Goal: Task Accomplishment & Management: Complete application form

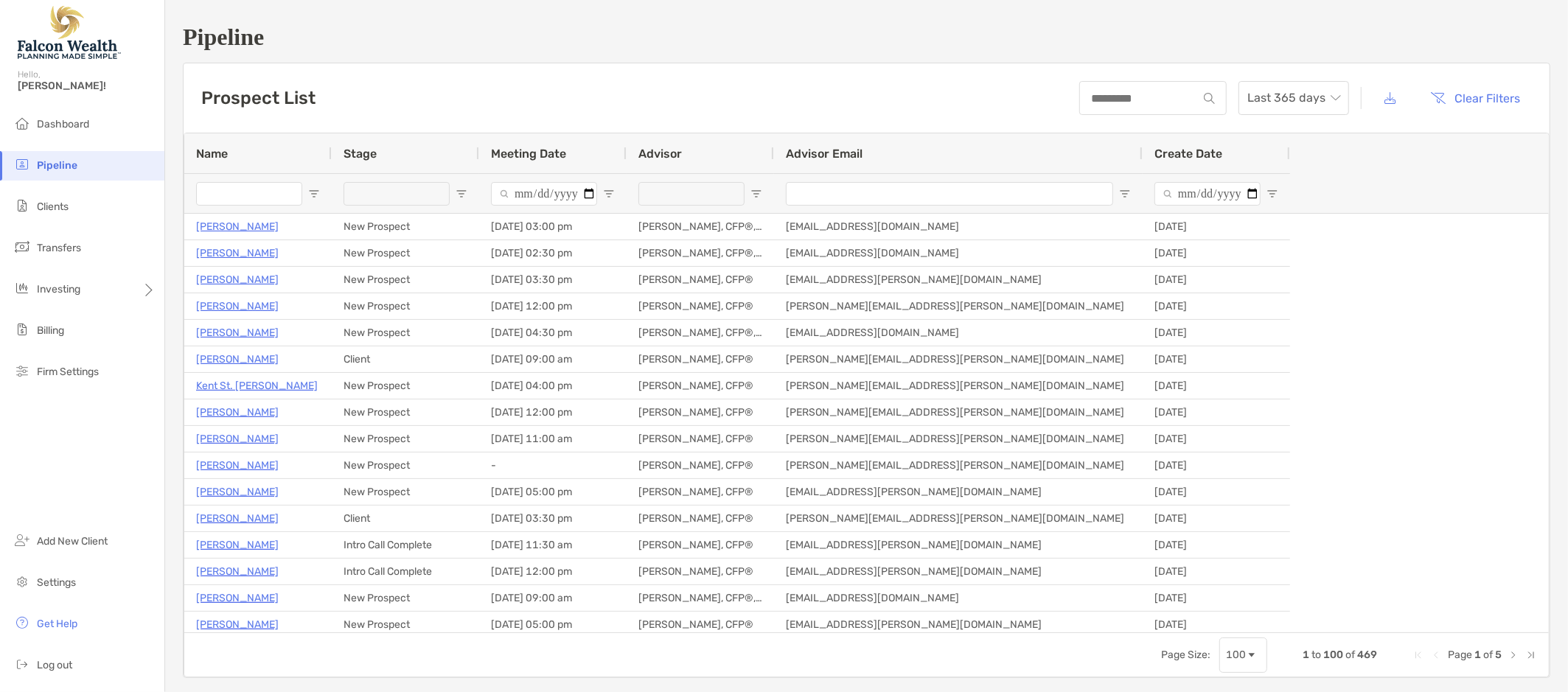
type input "**********"
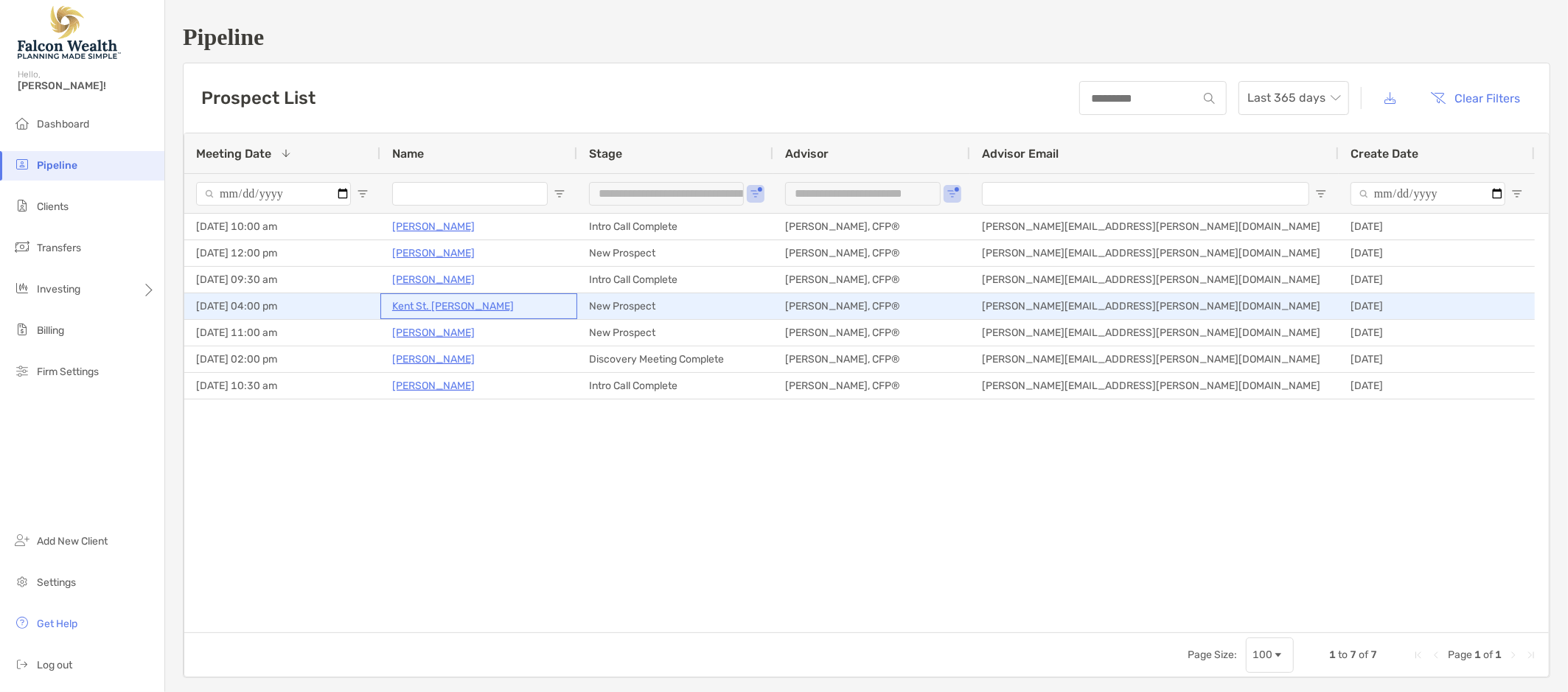
click at [438, 306] on p "Kent St. [PERSON_NAME]" at bounding box center [452, 306] width 121 height 19
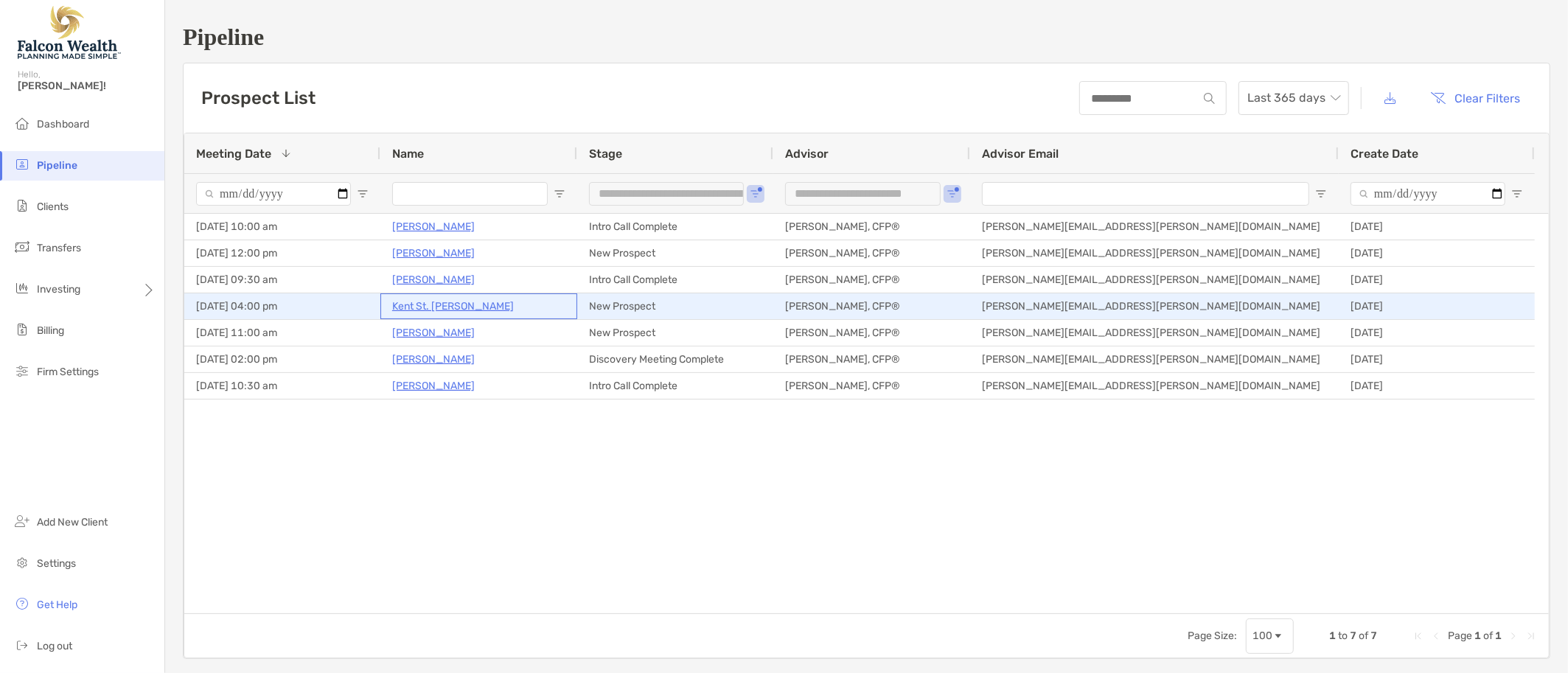
click at [432, 308] on p "Kent St. John" at bounding box center [452, 306] width 121 height 19
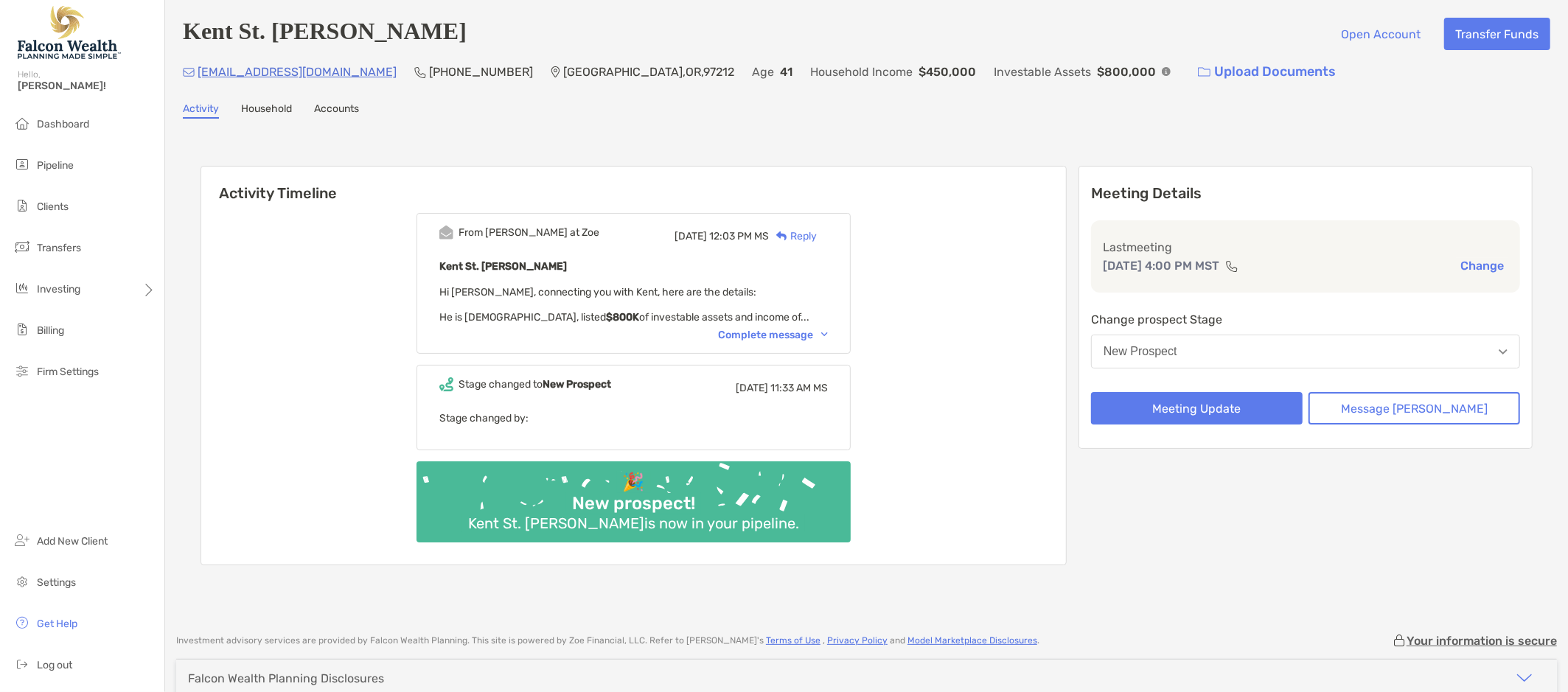
click at [828, 334] on div "Complete message" at bounding box center [773, 335] width 110 height 13
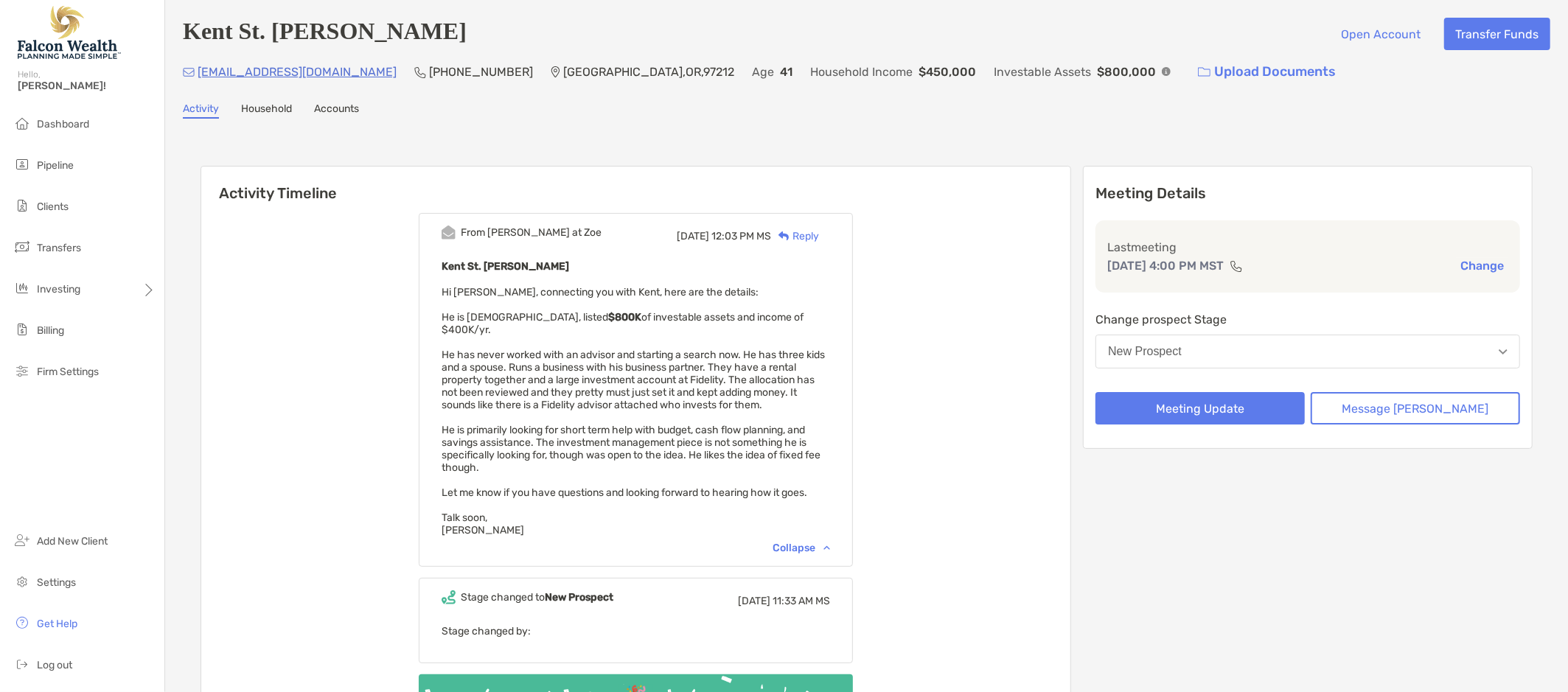
click at [337, 493] on div "From [PERSON_NAME] at [PERSON_NAME][DATE] 12:03 PM MS Reply Kent St. [PERSON_NA…" at bounding box center [636, 490] width 869 height 576
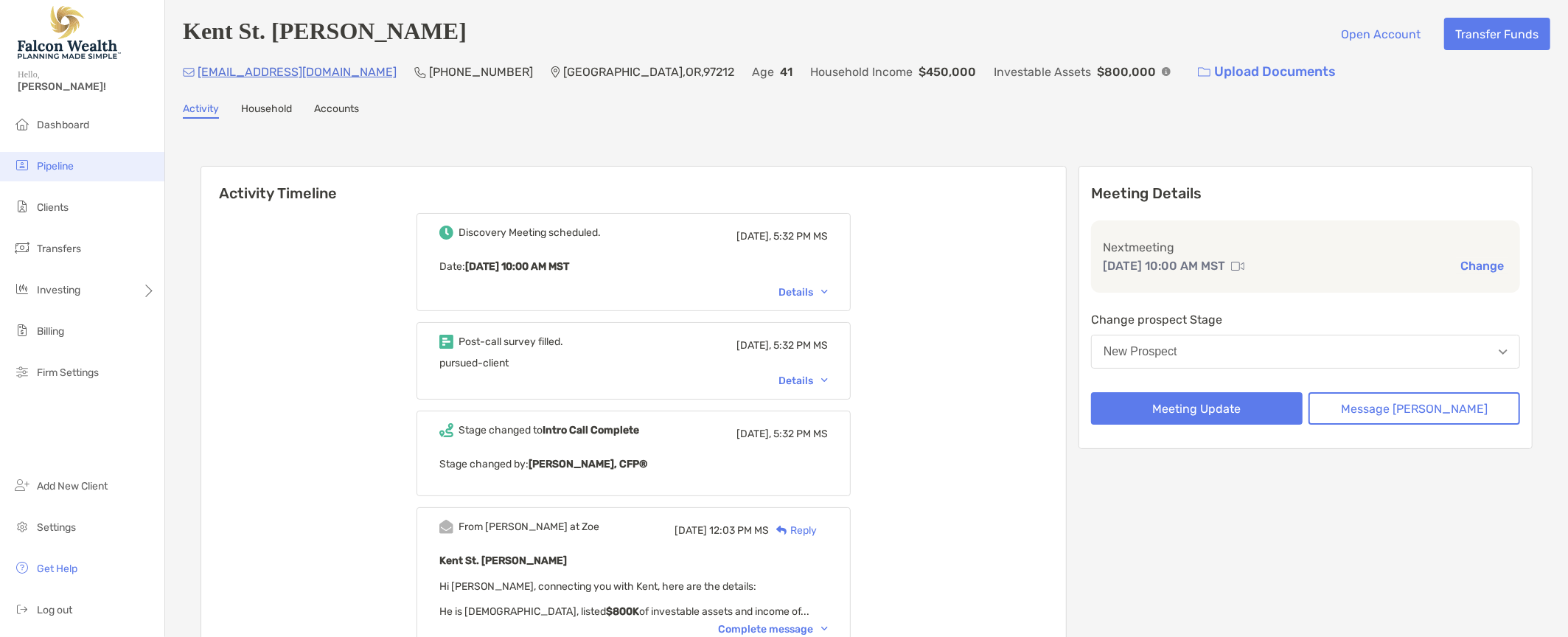
click at [76, 159] on li "Pipeline" at bounding box center [82, 167] width 164 height 30
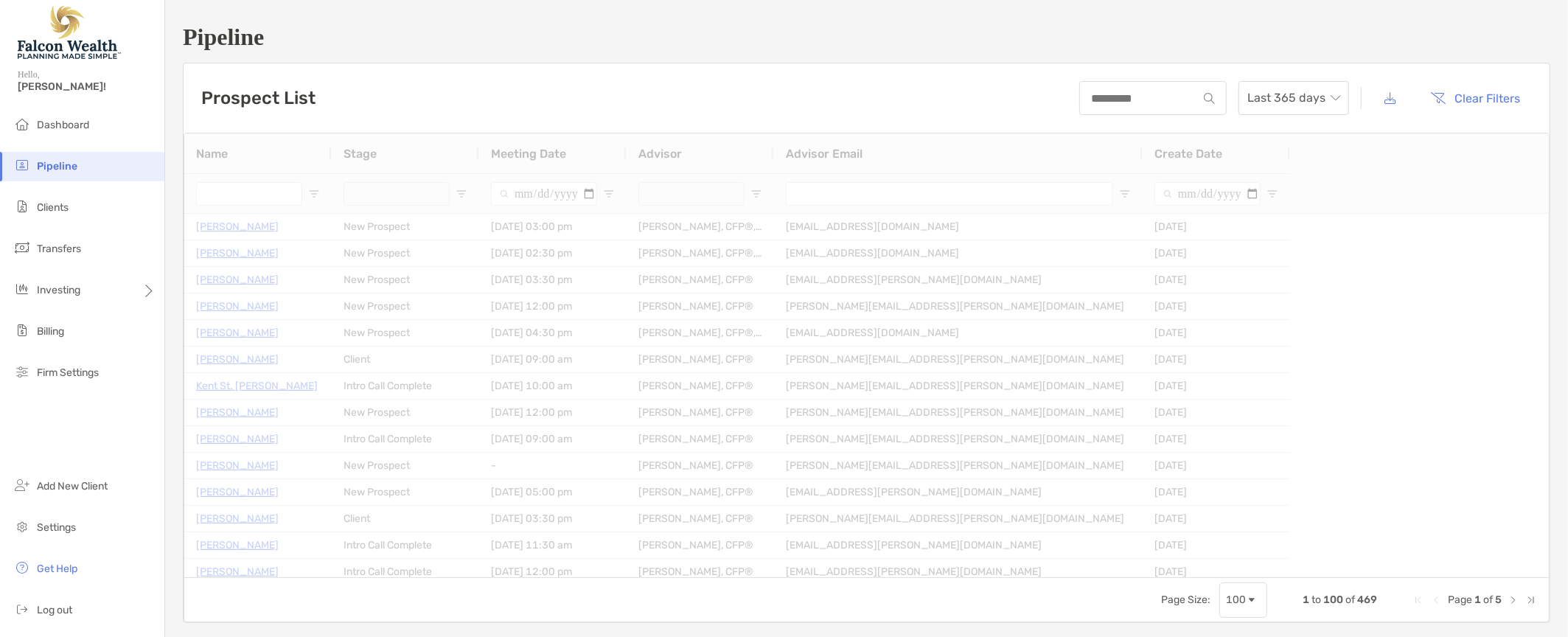
type input "**********"
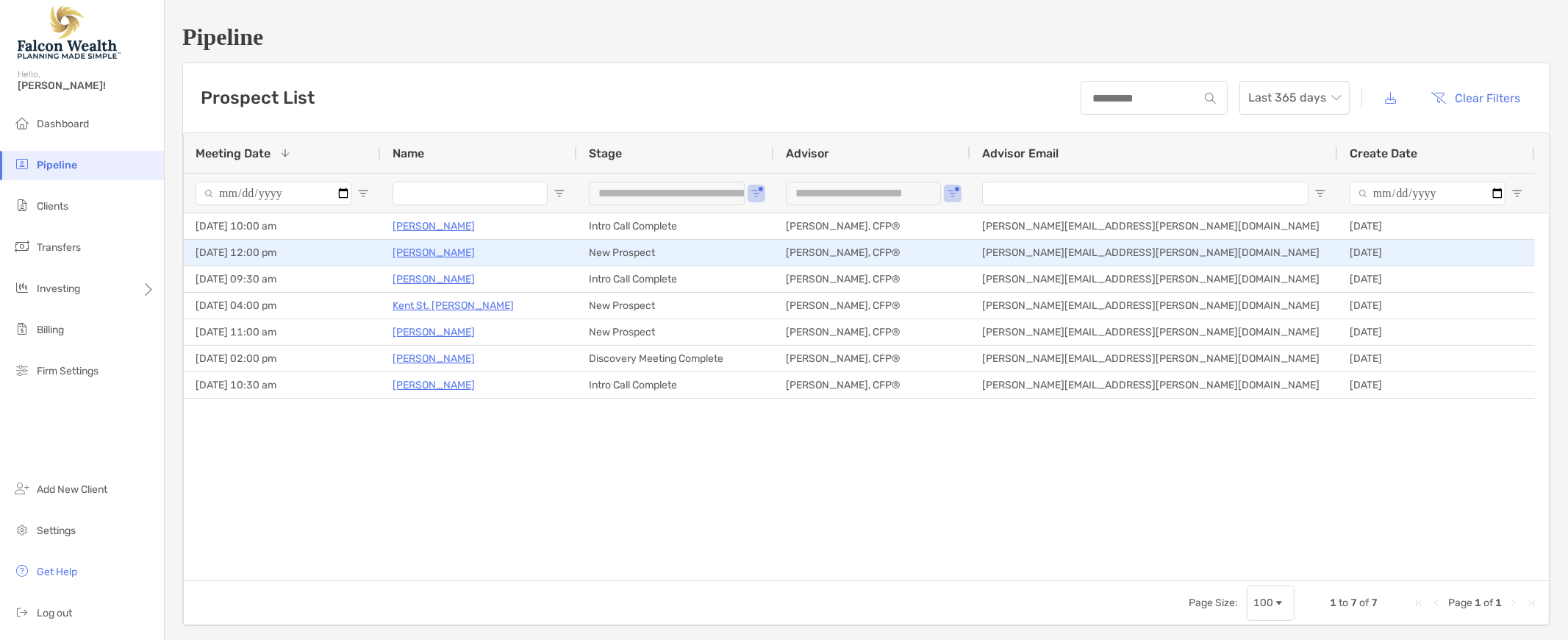
click at [409, 249] on p "[PERSON_NAME]" at bounding box center [433, 252] width 82 height 19
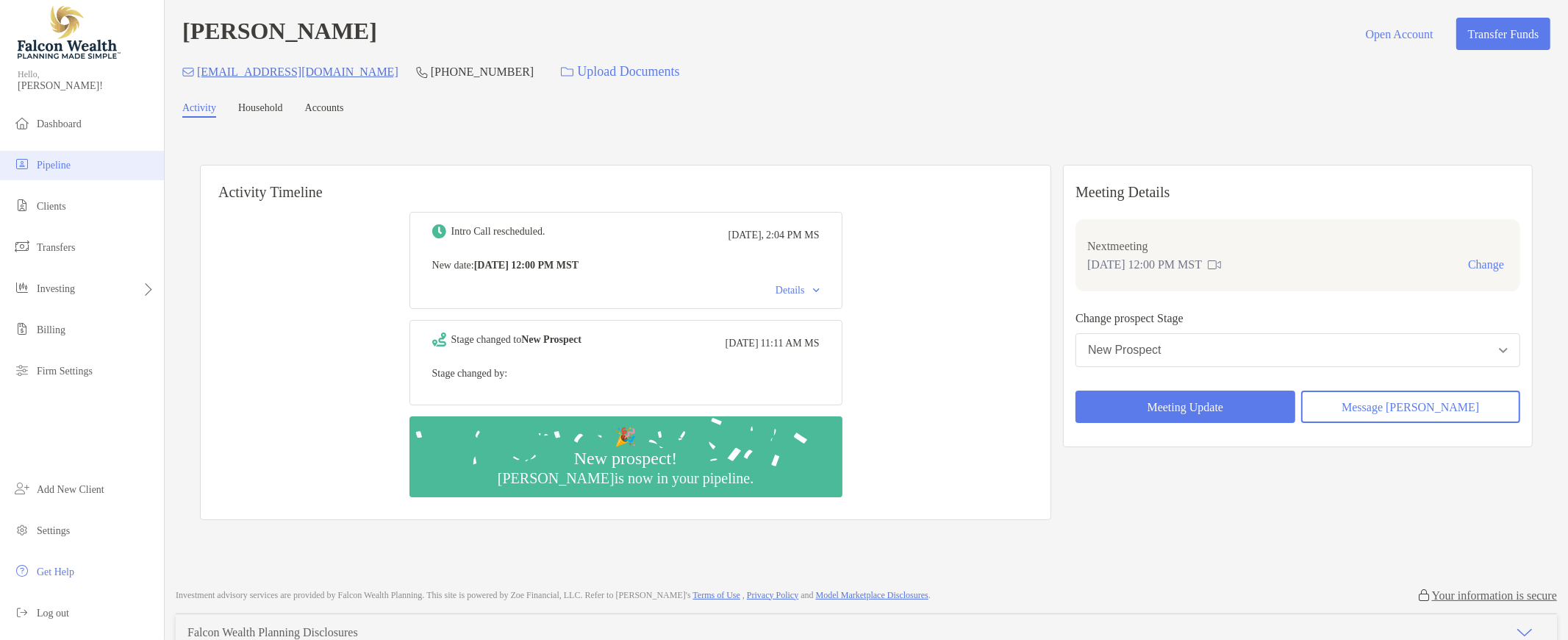
click at [59, 158] on li "Pipeline" at bounding box center [82, 166] width 164 height 30
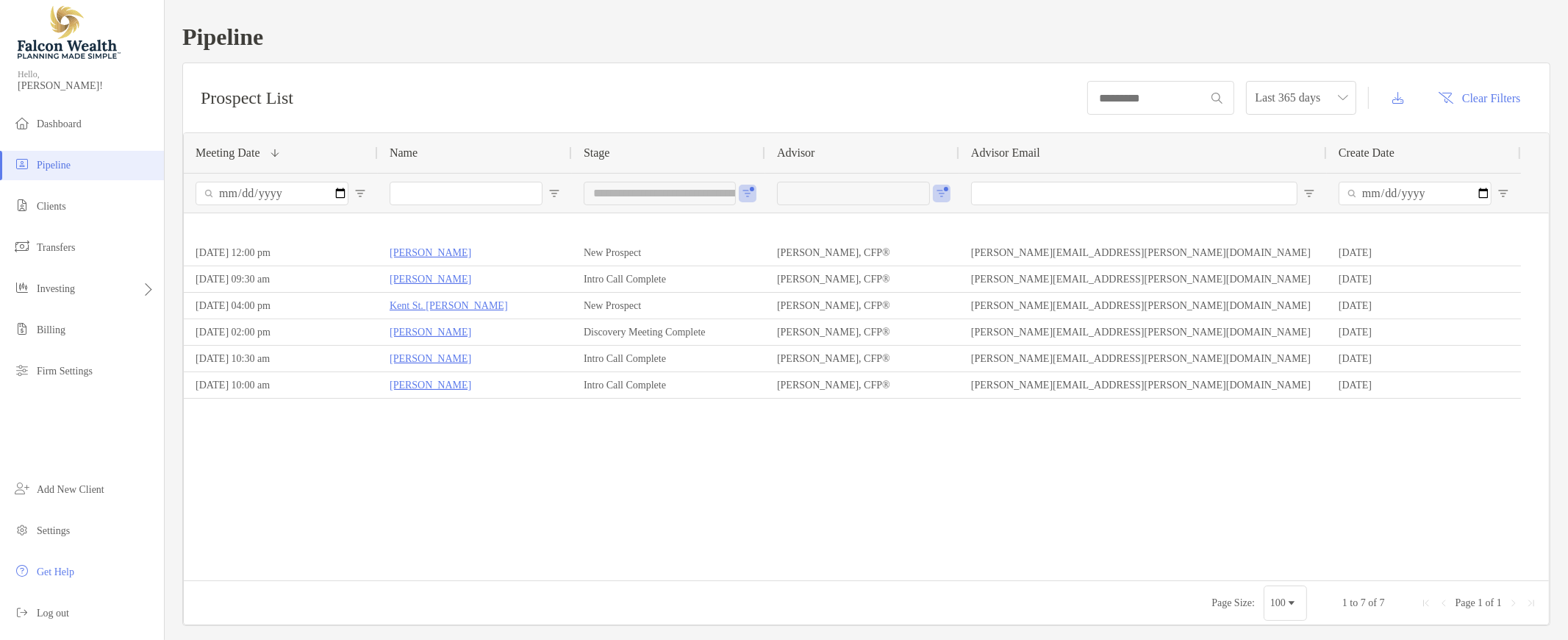
type input "**********"
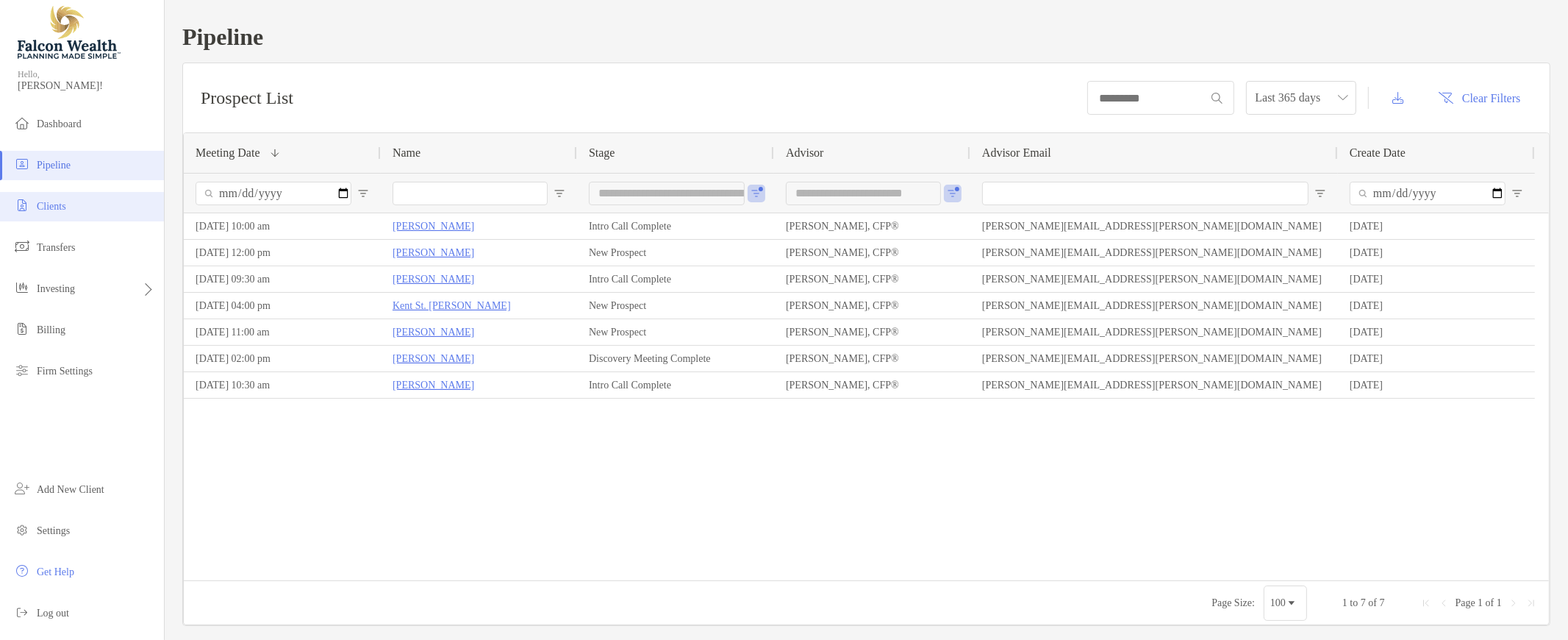
click at [88, 202] on li "Clients" at bounding box center [82, 207] width 164 height 30
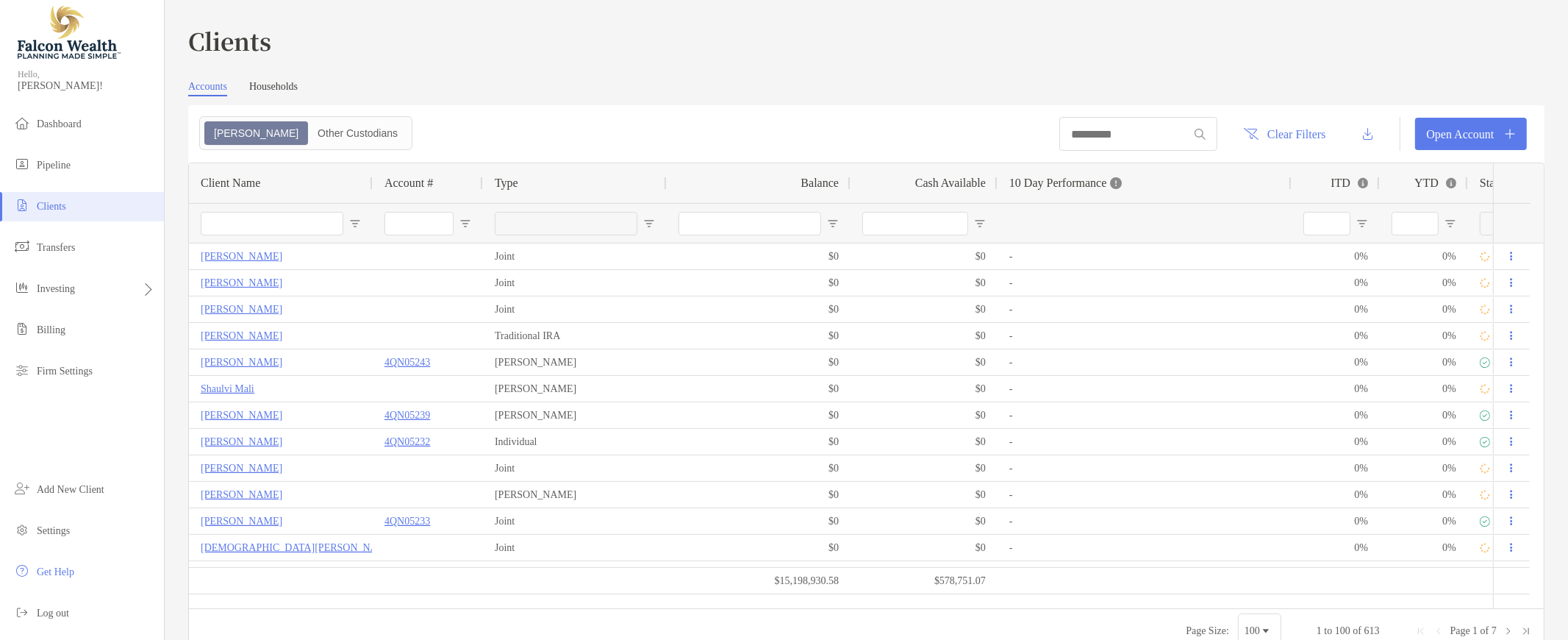
click at [263, 217] on input "Client Name Filter Input" at bounding box center [272, 223] width 142 height 24
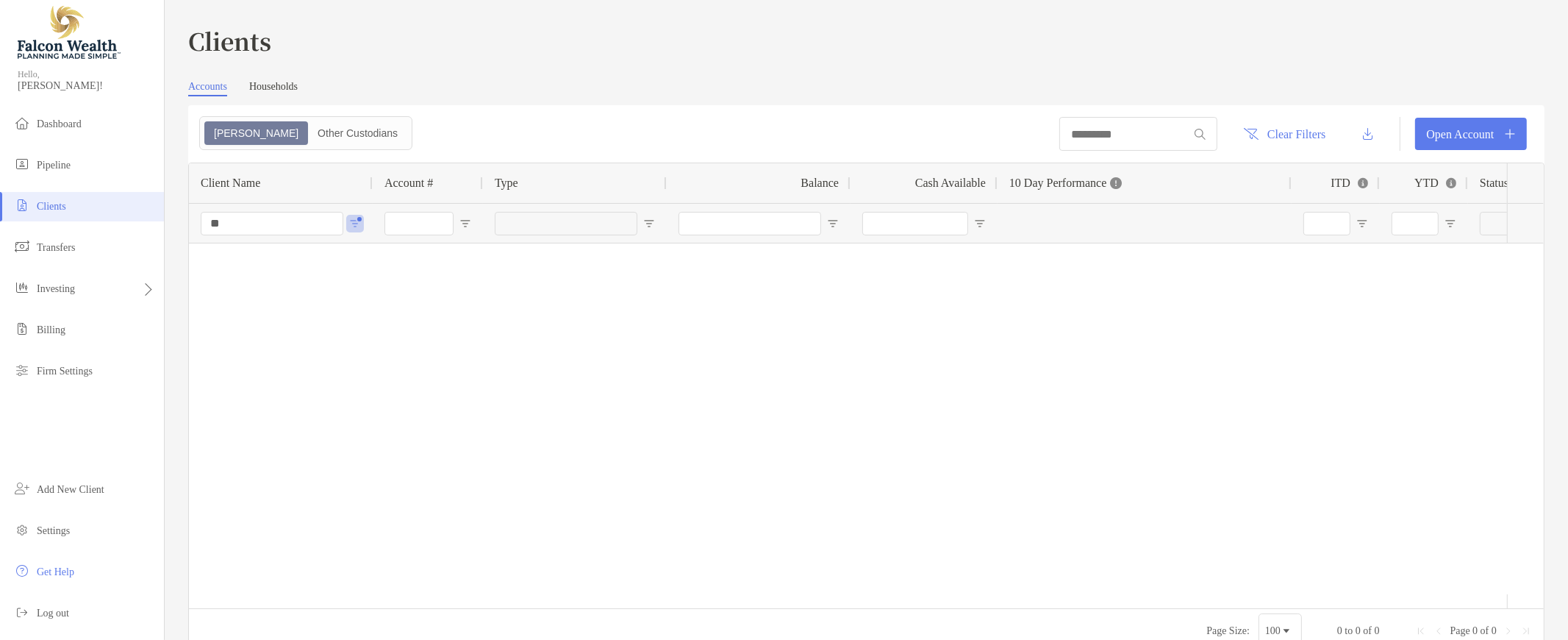
type input "*"
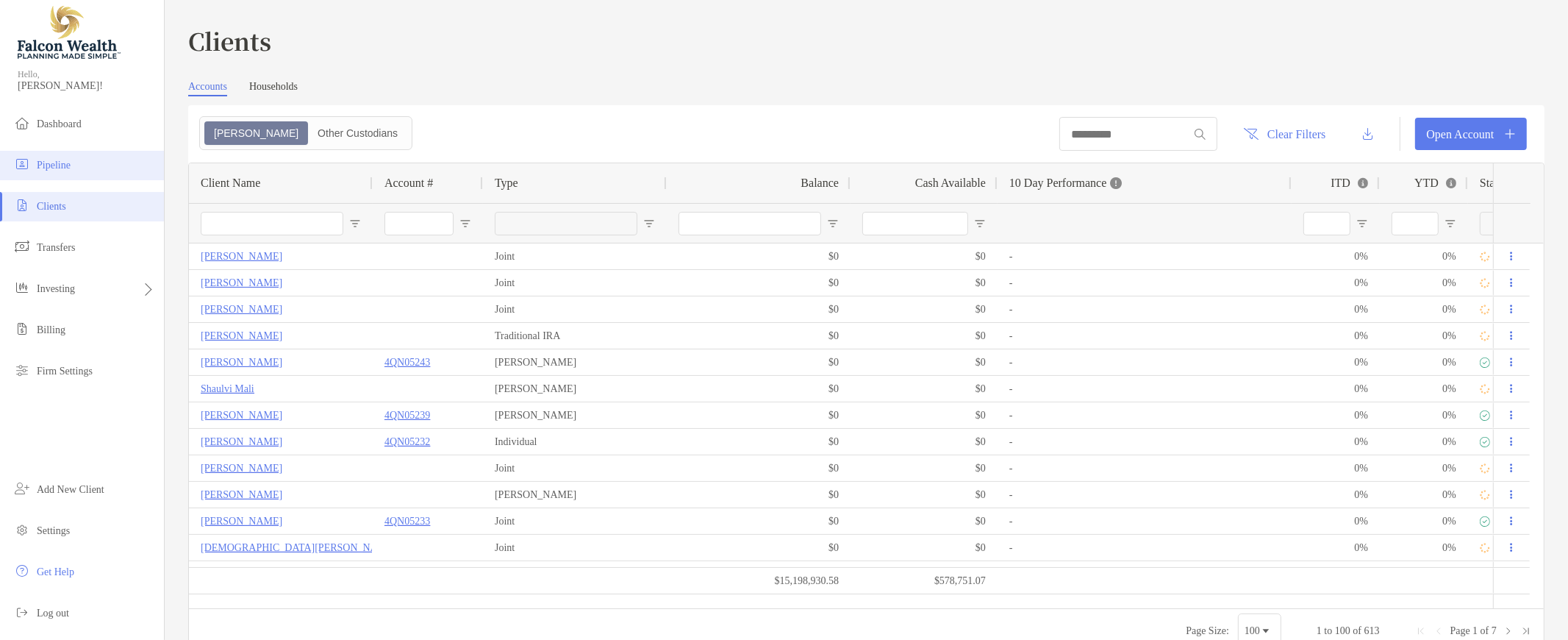
click at [93, 168] on li "Pipeline" at bounding box center [82, 166] width 164 height 30
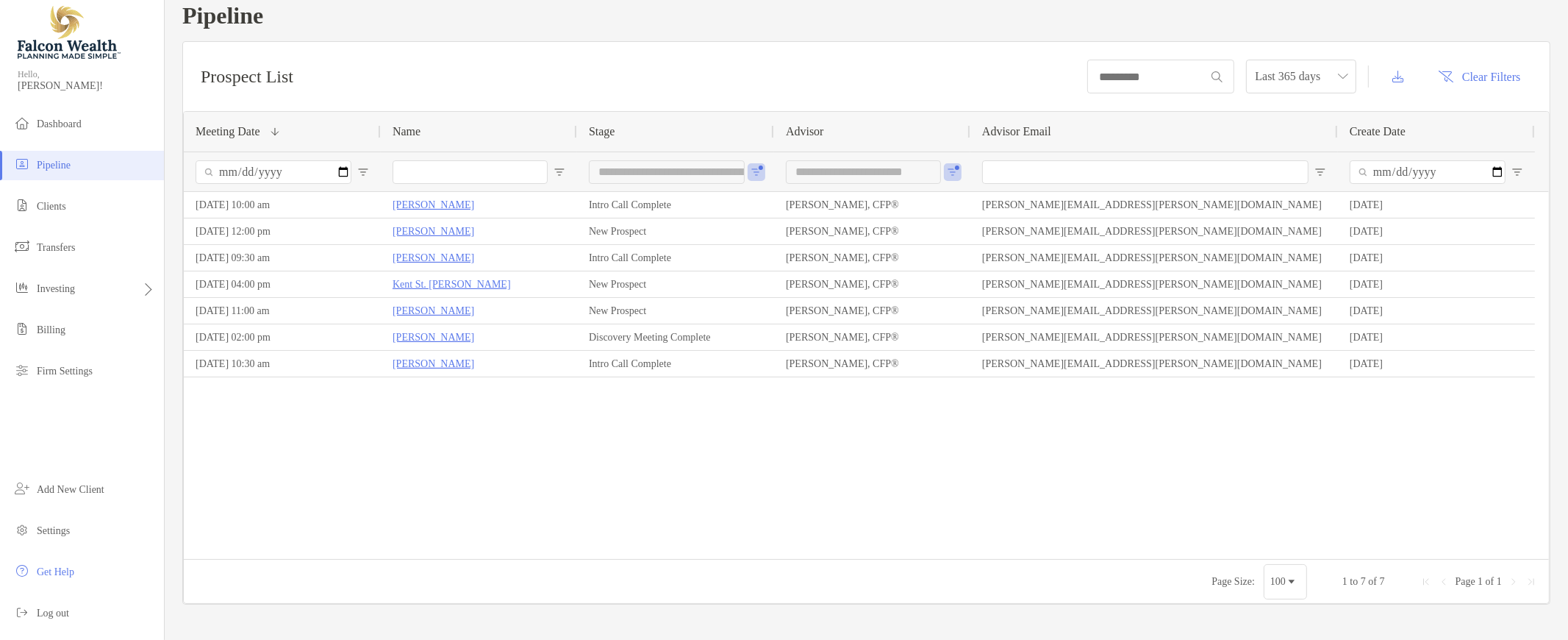
scroll to position [30, 0]
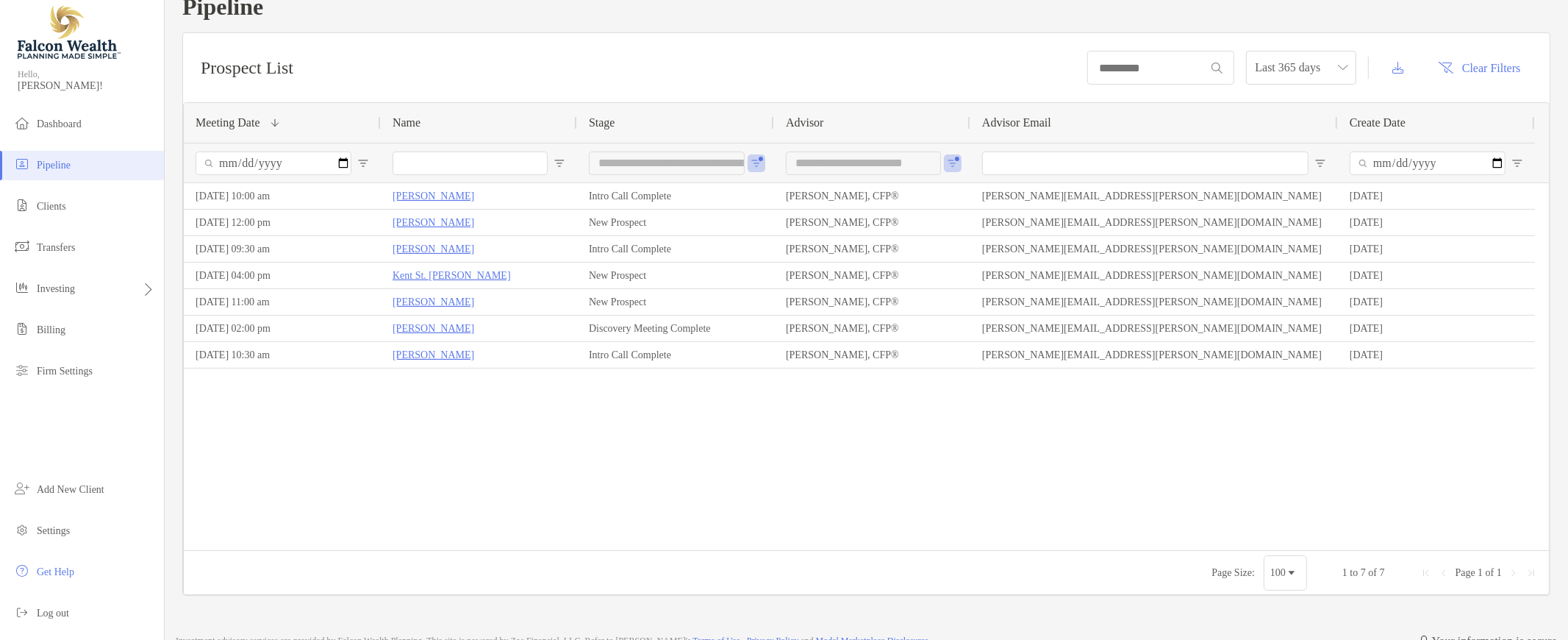
click at [426, 163] on input "Name Filter Input" at bounding box center [470, 163] width 155 height 24
click at [272, 161] on input "Meeting Date Filter Input" at bounding box center [273, 163] width 156 height 24
click at [756, 160] on button "Open Filter Menu" at bounding box center [756, 163] width 12 height 12
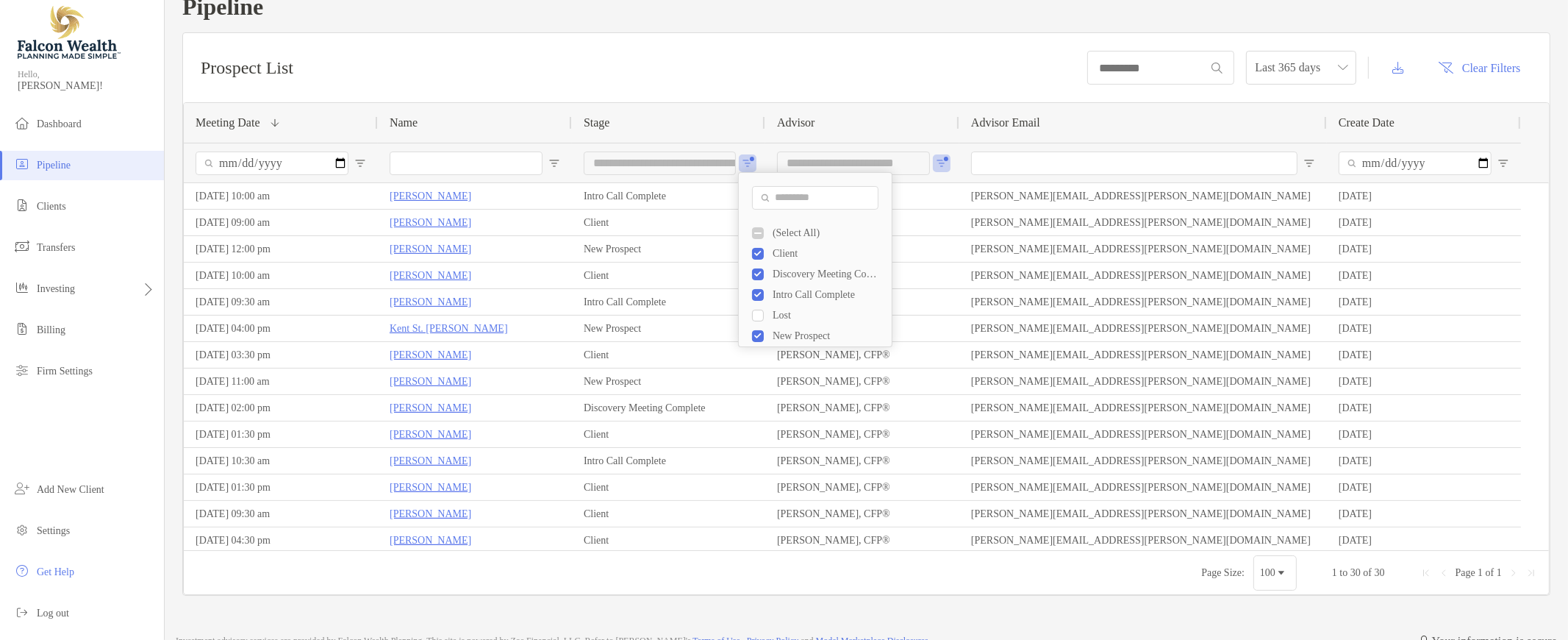
click at [460, 165] on input "Name Filter Input" at bounding box center [466, 163] width 153 height 24
click at [941, 163] on span "Open Filter Menu" at bounding box center [942, 163] width 12 height 12
click at [496, 164] on input "Name Filter Input" at bounding box center [466, 163] width 153 height 24
click at [747, 162] on span "Open Filter Menu" at bounding box center [748, 163] width 12 height 12
type input "**********"
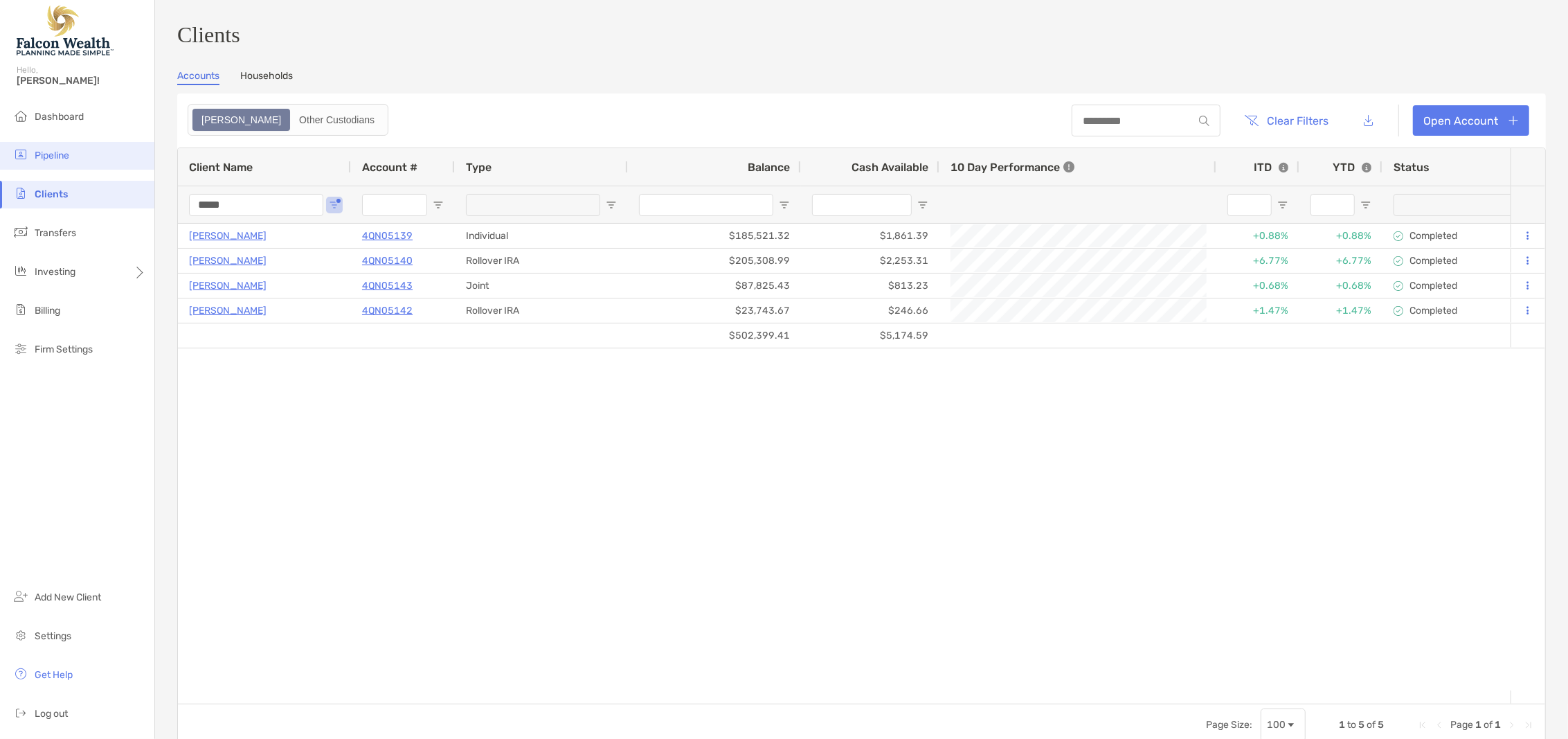
click at [76, 162] on li "Pipeline" at bounding box center [77, 156] width 154 height 28
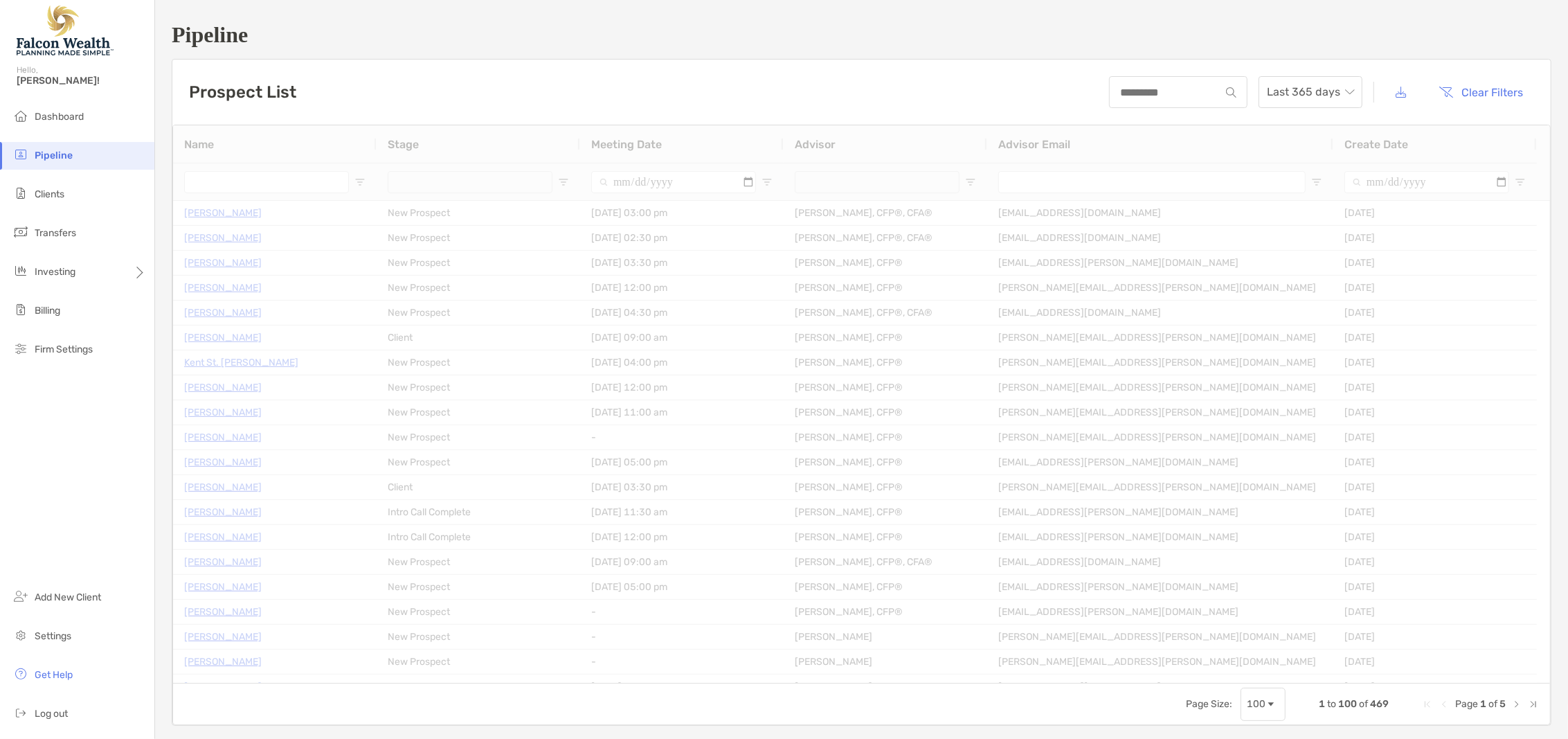
type input "**********"
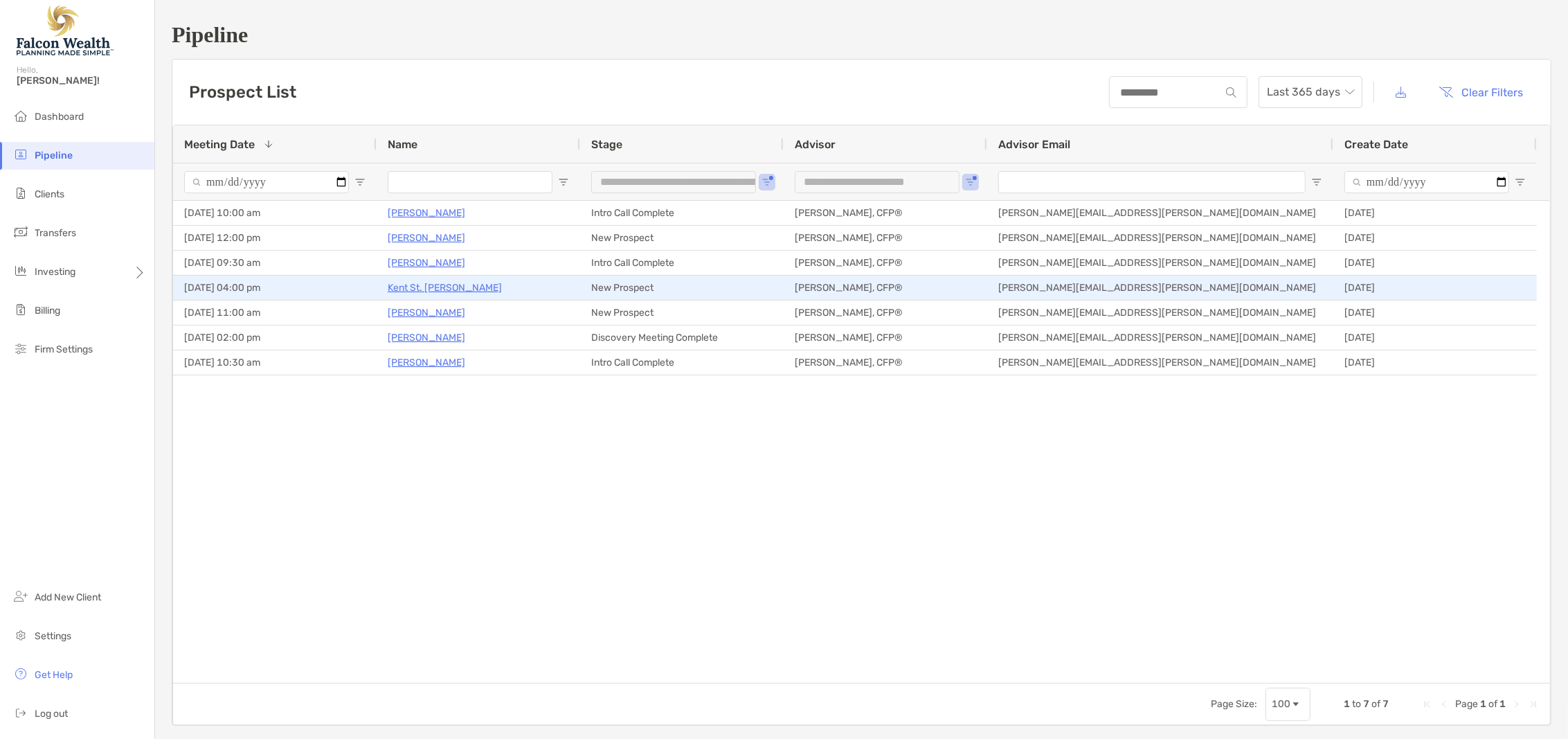
click at [436, 282] on p "Kent St. [PERSON_NAME]" at bounding box center [444, 287] width 114 height 17
click at [440, 286] on p "Kent St. [PERSON_NAME]" at bounding box center [444, 287] width 114 height 17
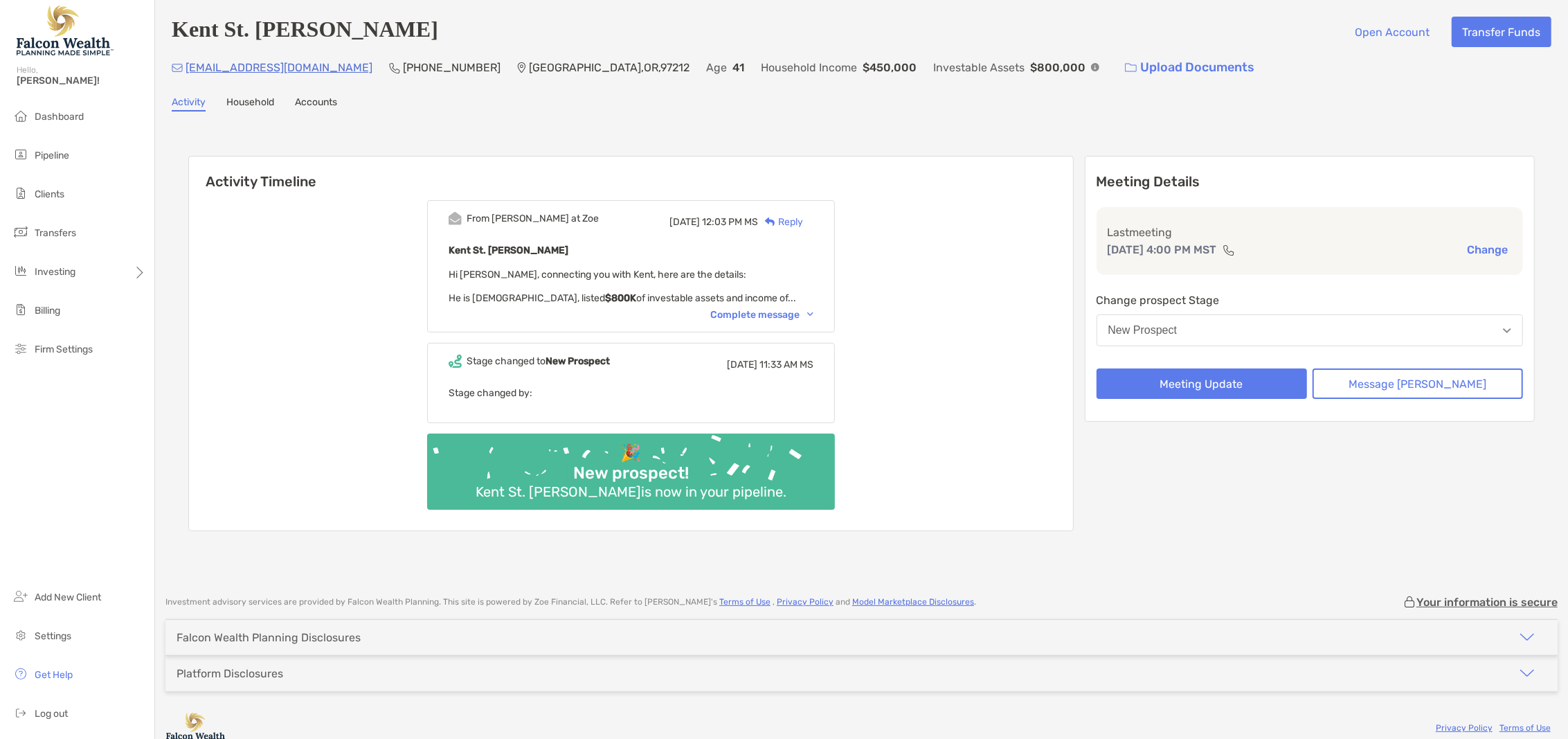
click at [1268, 319] on button "New Prospect" at bounding box center [1309, 331] width 427 height 32
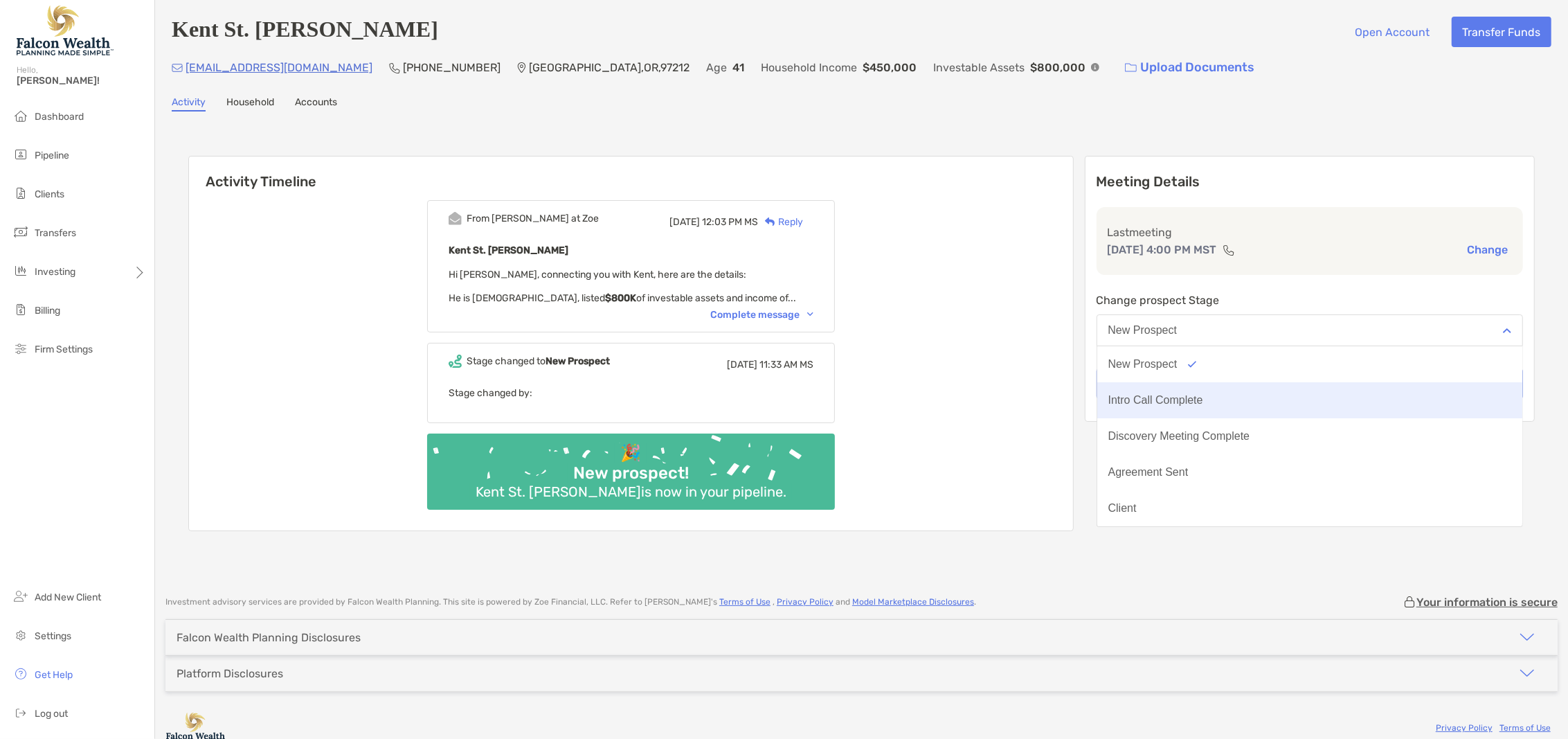
click at [1228, 392] on button "Intro Call Complete" at bounding box center [1309, 401] width 426 height 36
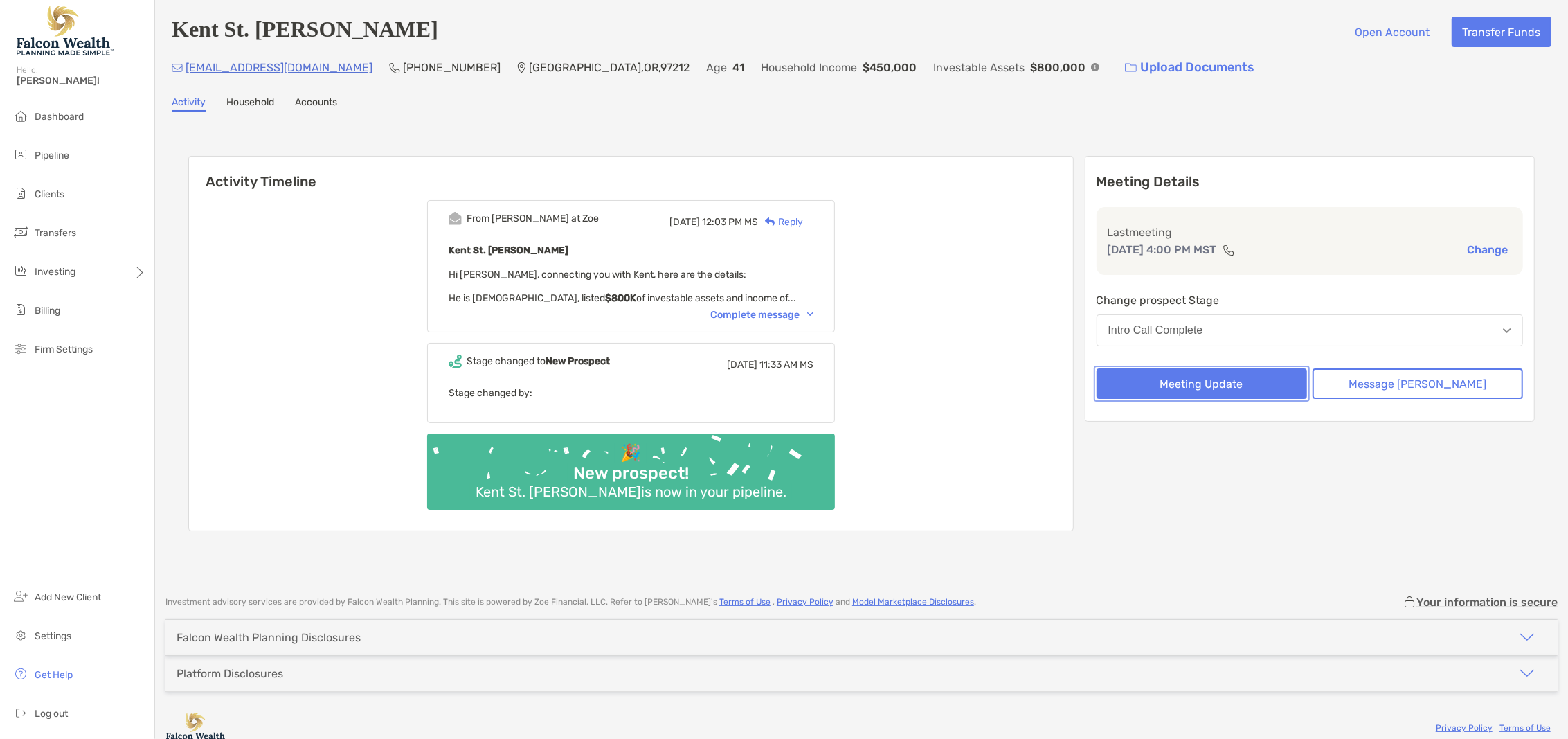
click at [1228, 378] on button "Meeting Update" at bounding box center [1201, 384] width 210 height 31
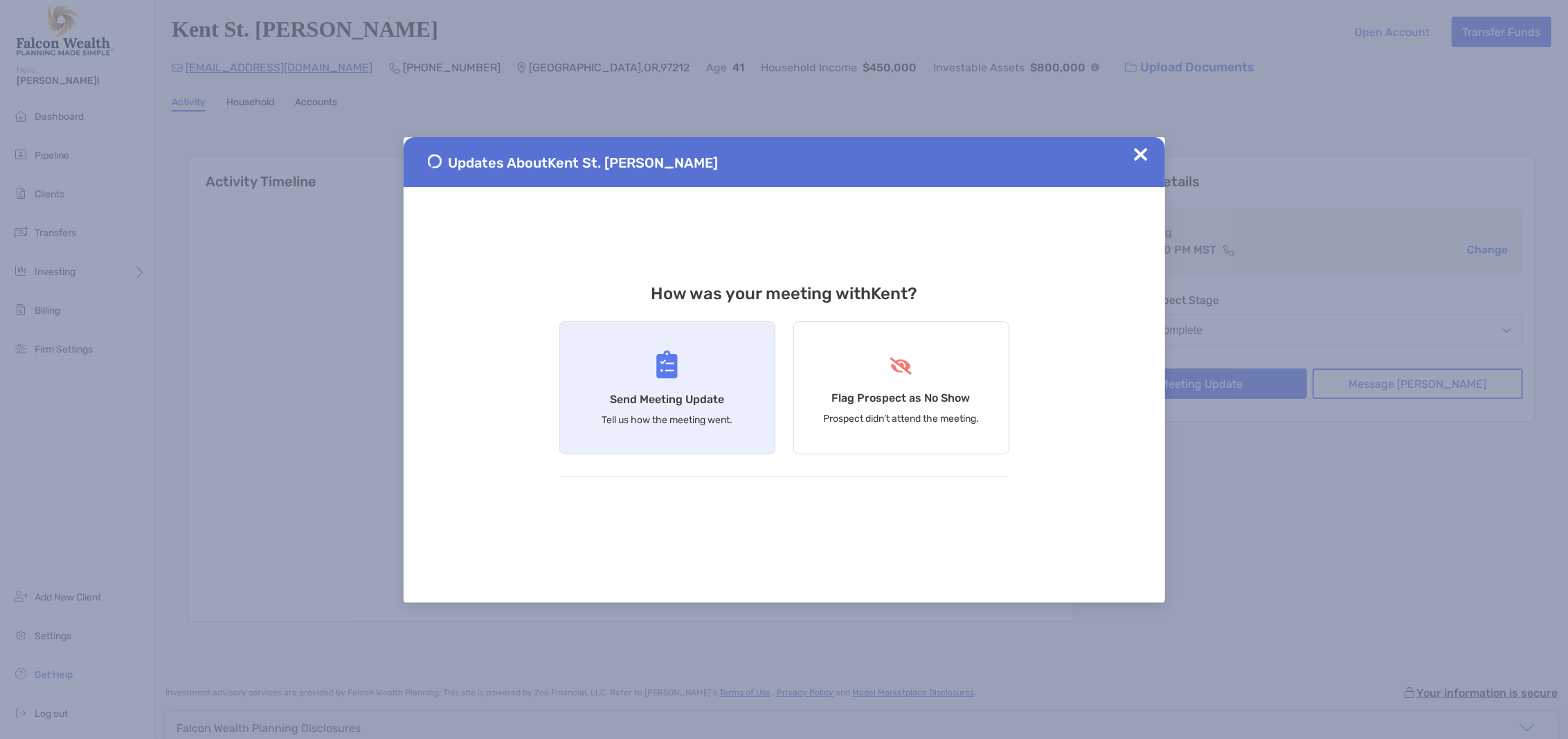
click at [623, 396] on h4 "Send Meeting Update" at bounding box center [667, 399] width 114 height 13
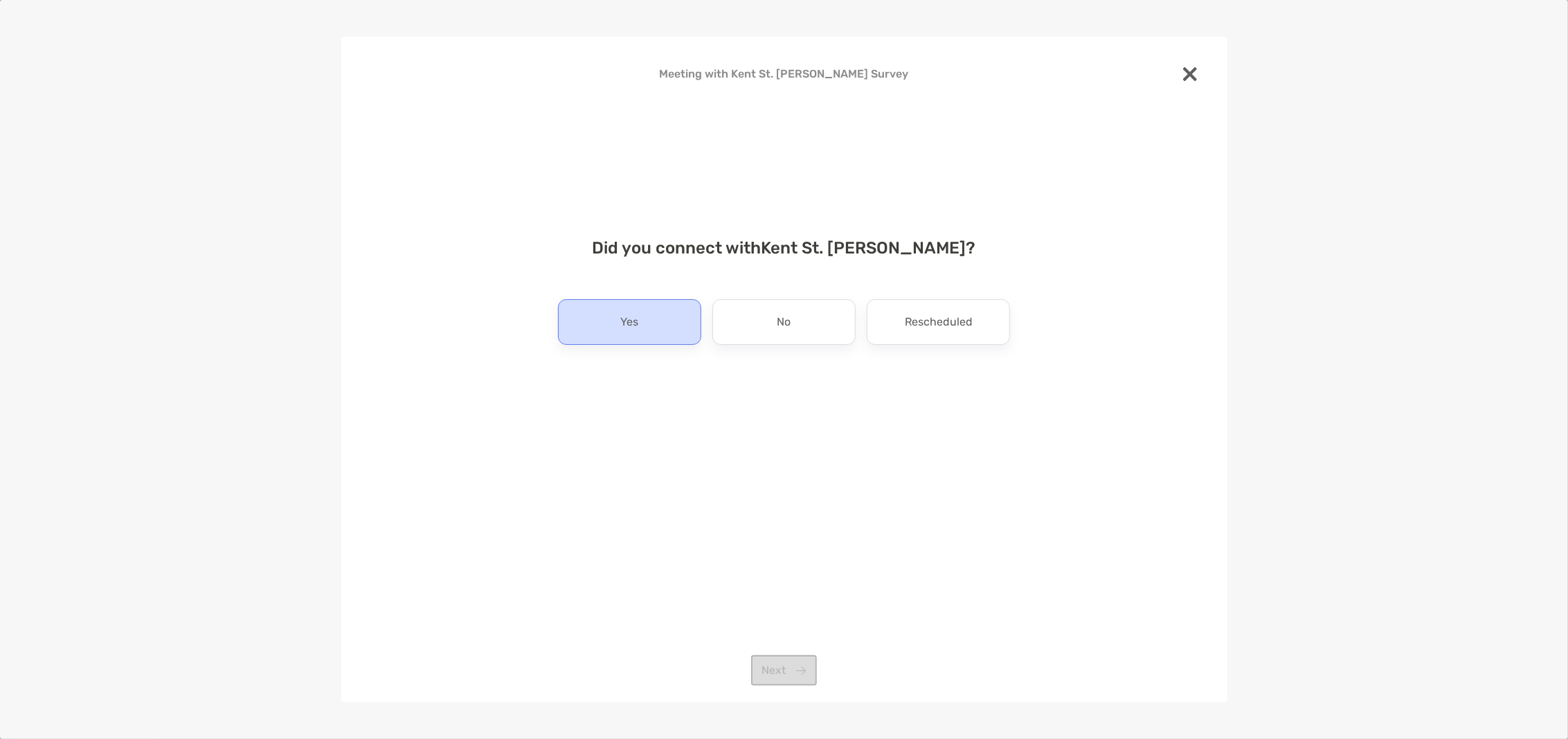
click at [658, 324] on div "Yes" at bounding box center [629, 322] width 143 height 45
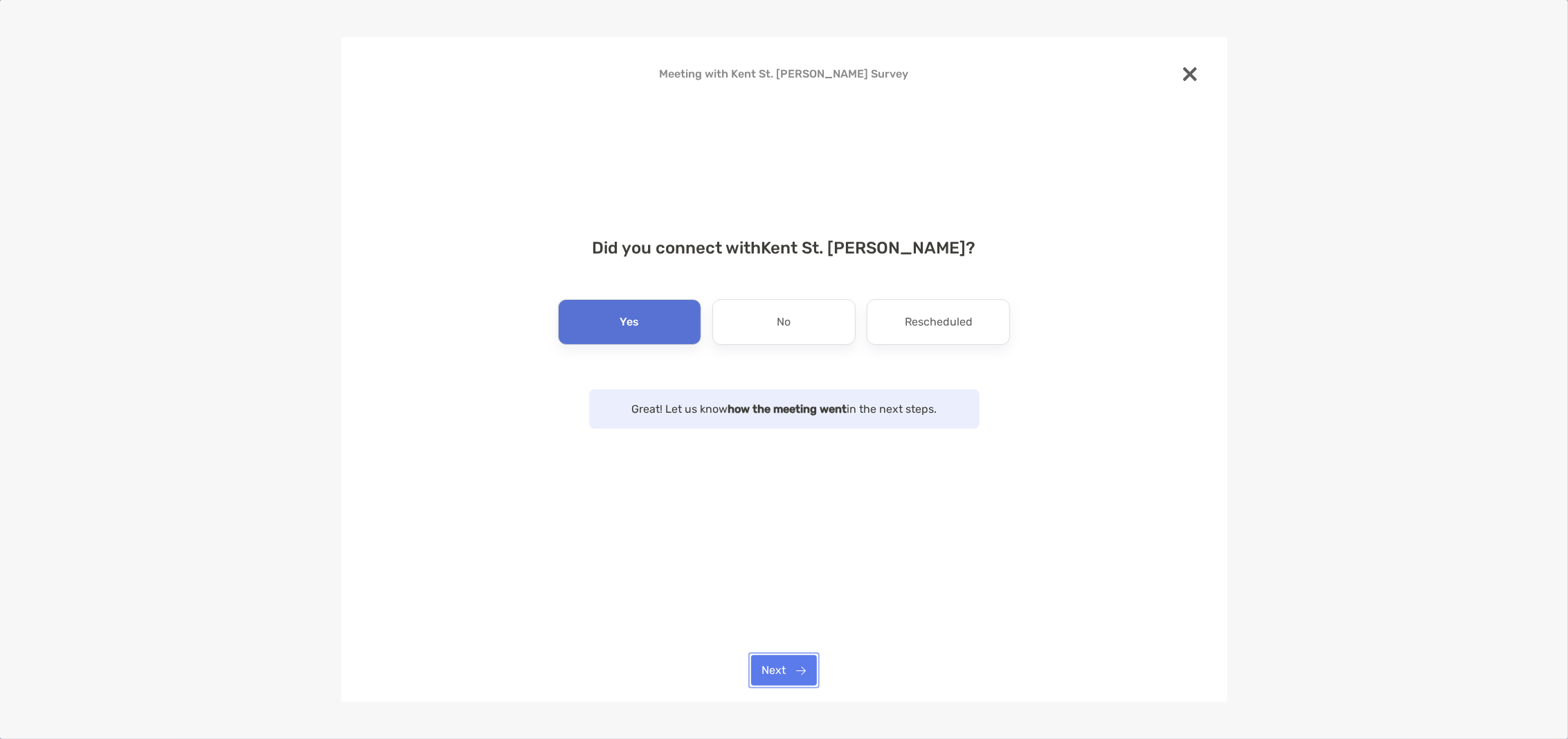
click at [800, 666] on button "Next" at bounding box center [784, 670] width 66 height 31
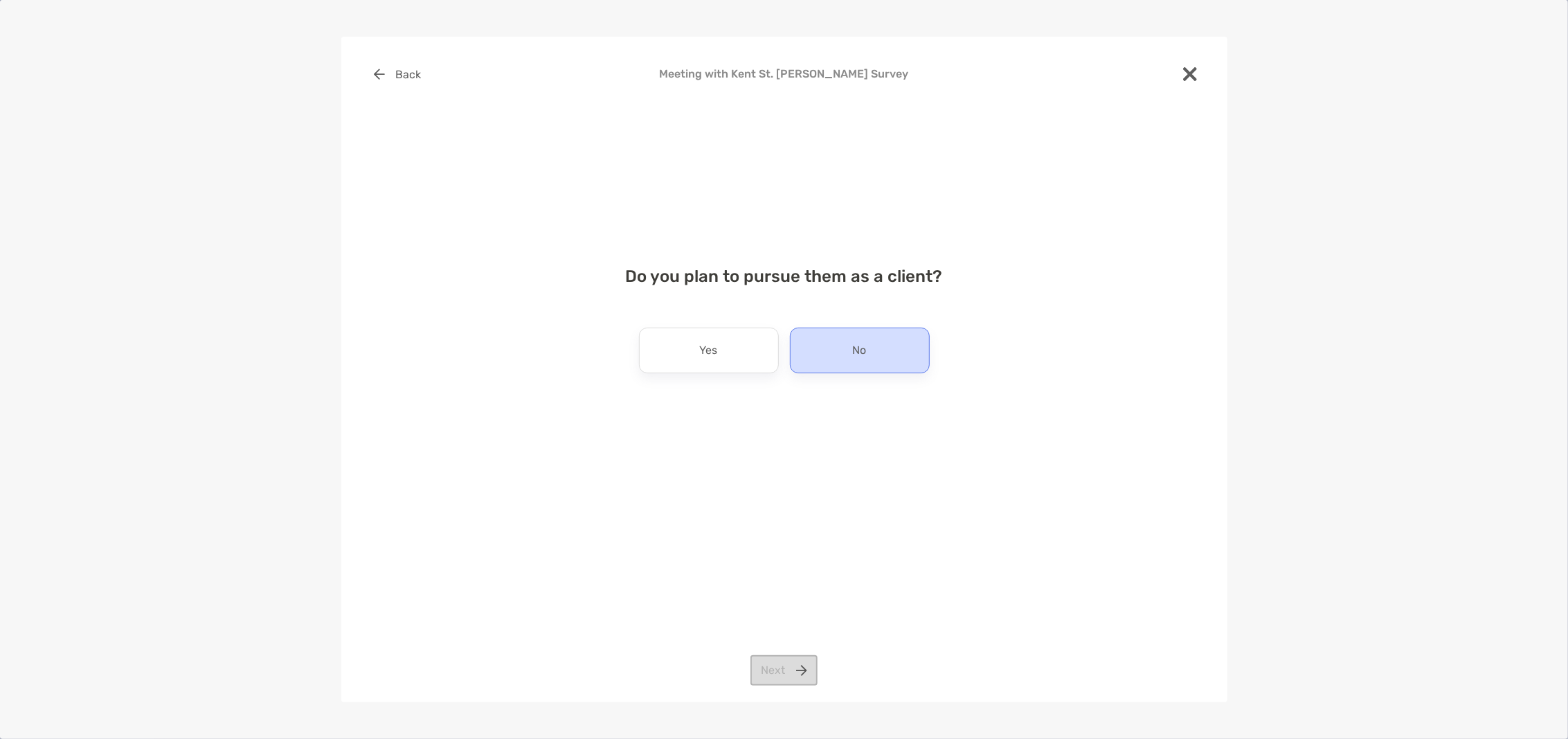
click at [913, 333] on div "No" at bounding box center [859, 350] width 140 height 45
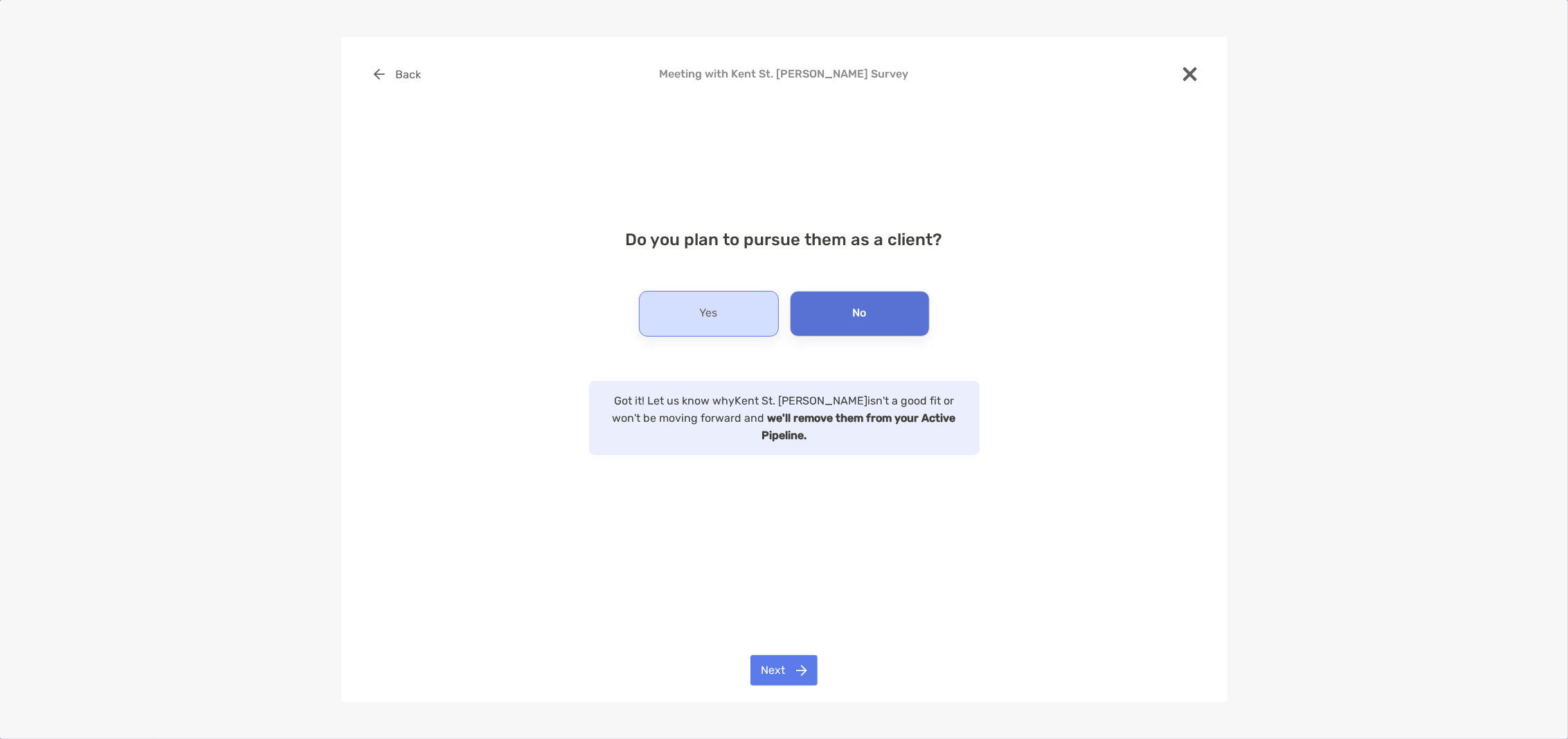
drag, startPoint x: 736, startPoint y: 298, endPoint x: 739, endPoint y: 308, distance: 10.4
click at [736, 298] on div "Do you plan to pursue them as a client? Yes No Got it! Let us know why Kent St.…" at bounding box center [784, 334] width 842 height 242
drag, startPoint x: 739, startPoint y: 317, endPoint x: 748, endPoint y: 369, distance: 52.8
click at [740, 318] on div "Yes" at bounding box center [709, 313] width 140 height 45
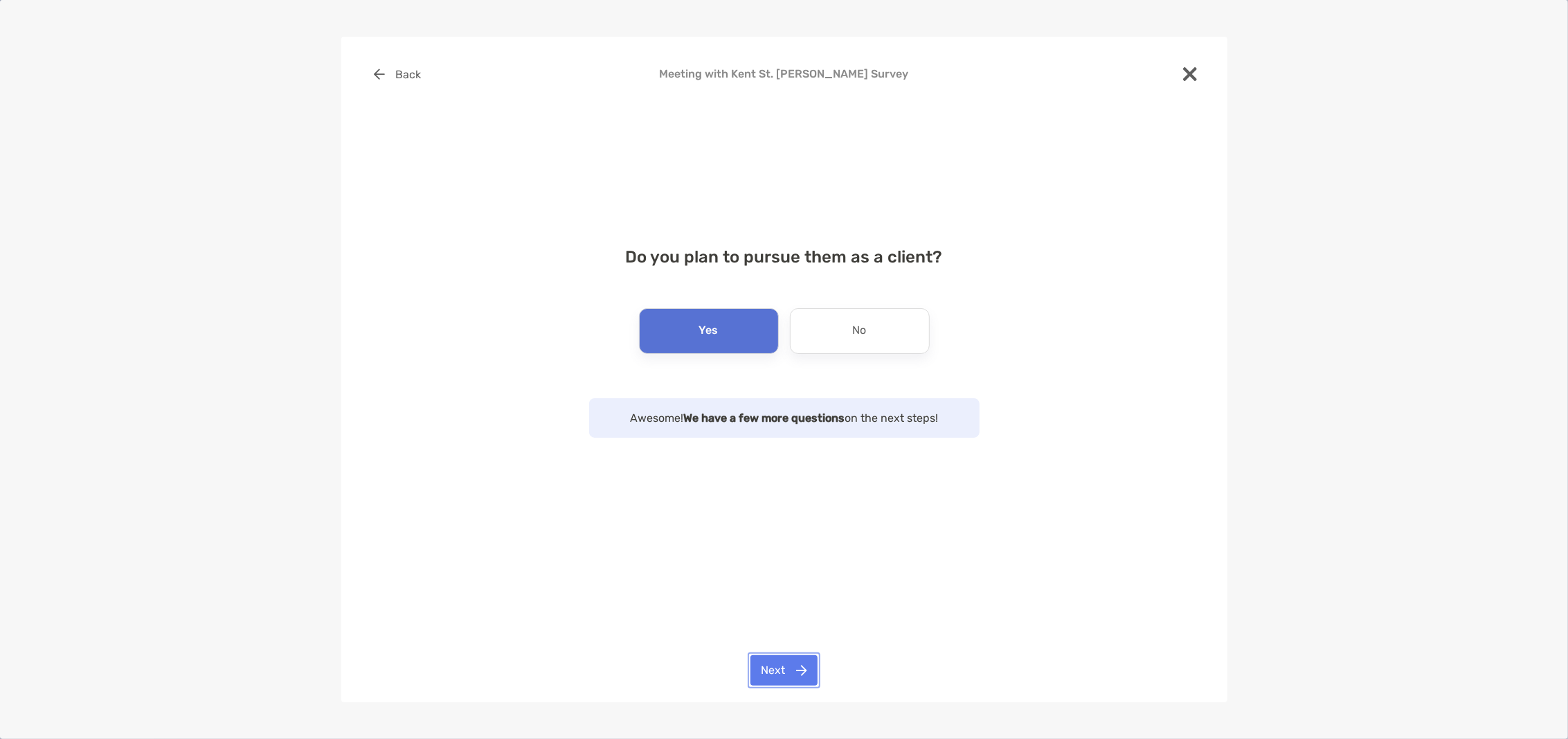
click at [804, 679] on button "Next" at bounding box center [784, 670] width 67 height 31
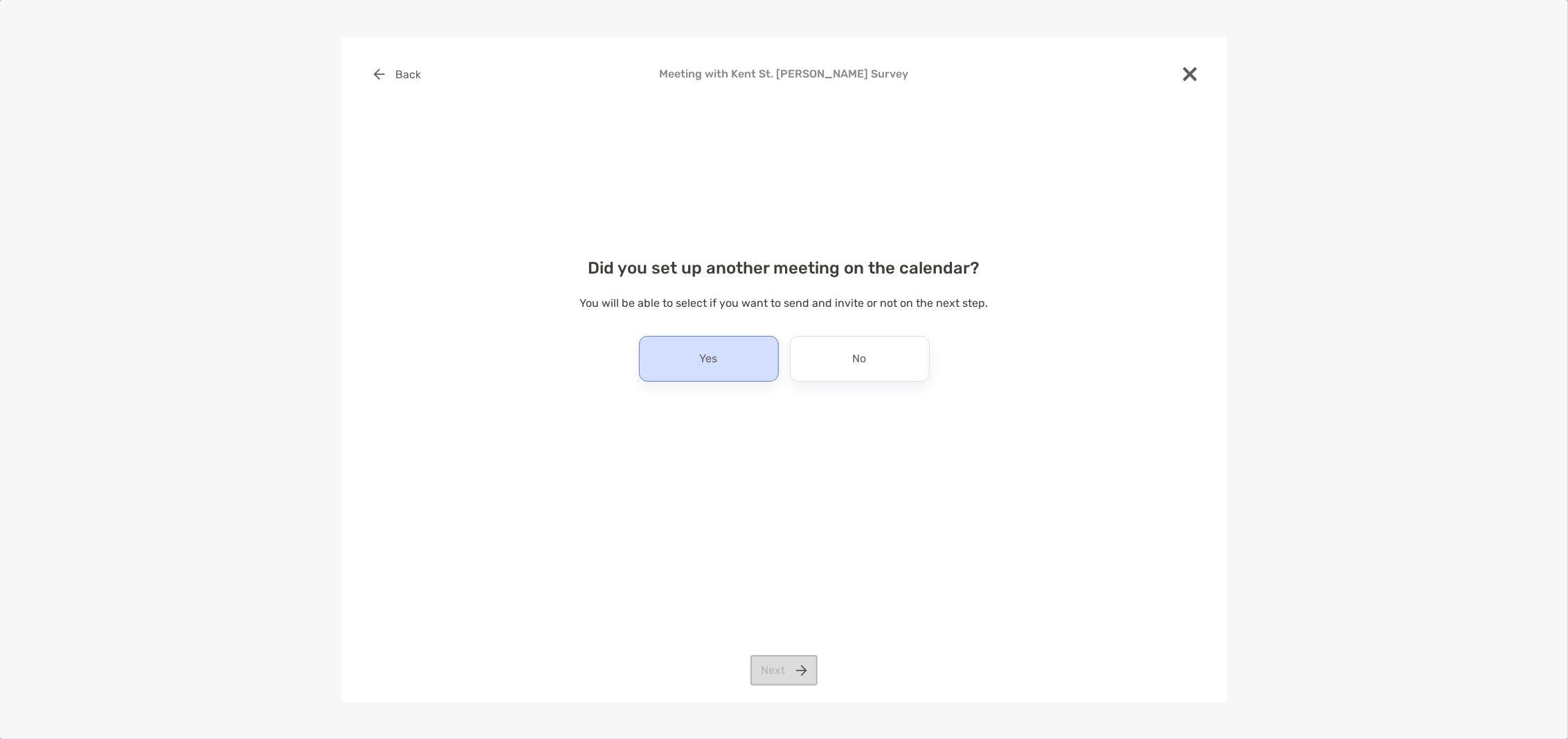
drag, startPoint x: 658, startPoint y: 354, endPoint x: 667, endPoint y: 354, distance: 9.0
click at [662, 354] on div "Yes" at bounding box center [709, 358] width 140 height 45
click at [785, 682] on button "Next" at bounding box center [784, 670] width 67 height 31
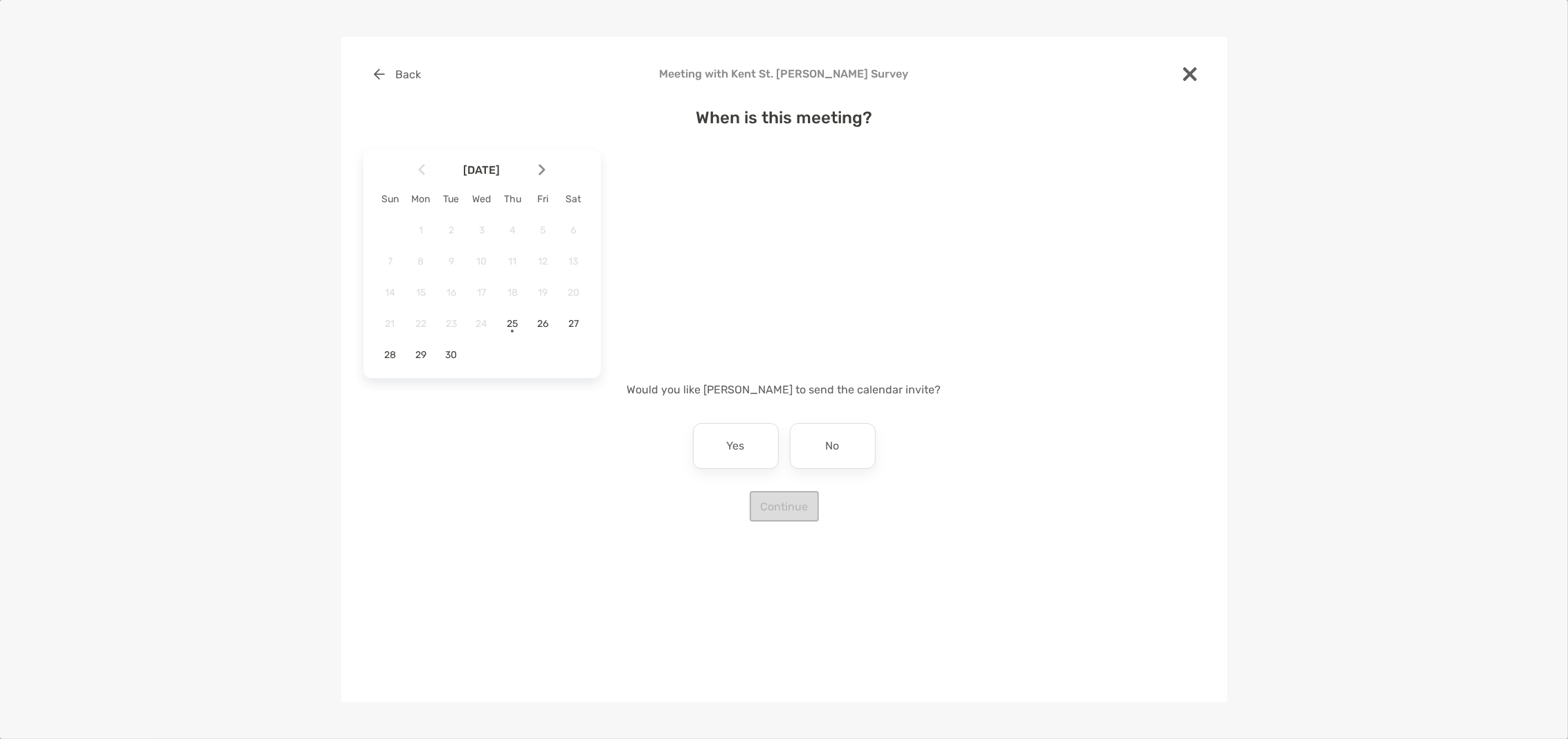
click at [546, 166] on div at bounding box center [548, 170] width 24 height 31
click at [447, 261] on span "7" at bounding box center [451, 261] width 24 height 12
click at [734, 189] on button "Mountain Time" at bounding box center [719, 196] width 121 height 32
click at [729, 336] on div "Pacific Time" at bounding box center [708, 338] width 75 height 13
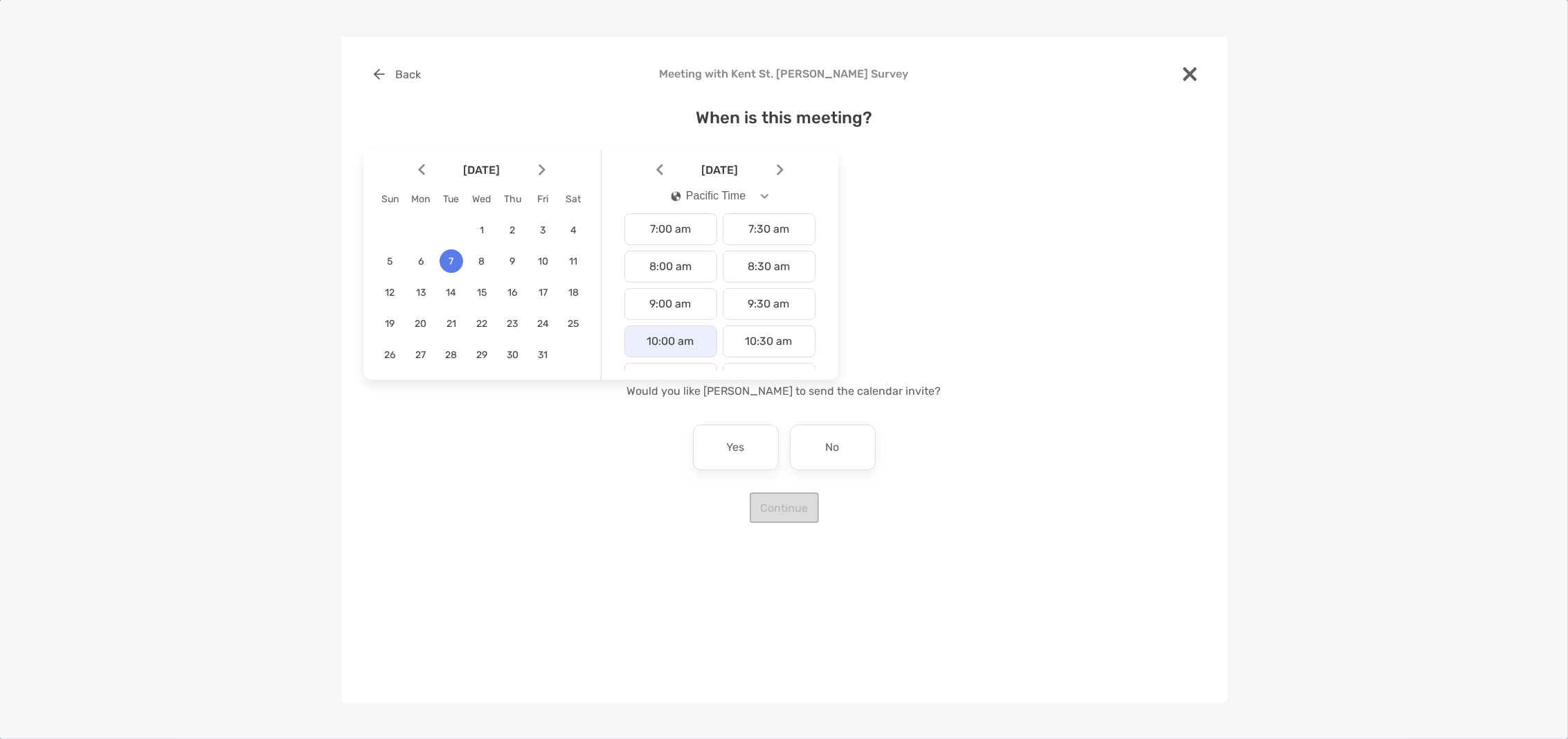
drag, startPoint x: 680, startPoint y: 351, endPoint x: 698, endPoint y: 340, distance: 21.1
click at [681, 350] on div "10:00 am" at bounding box center [671, 342] width 93 height 32
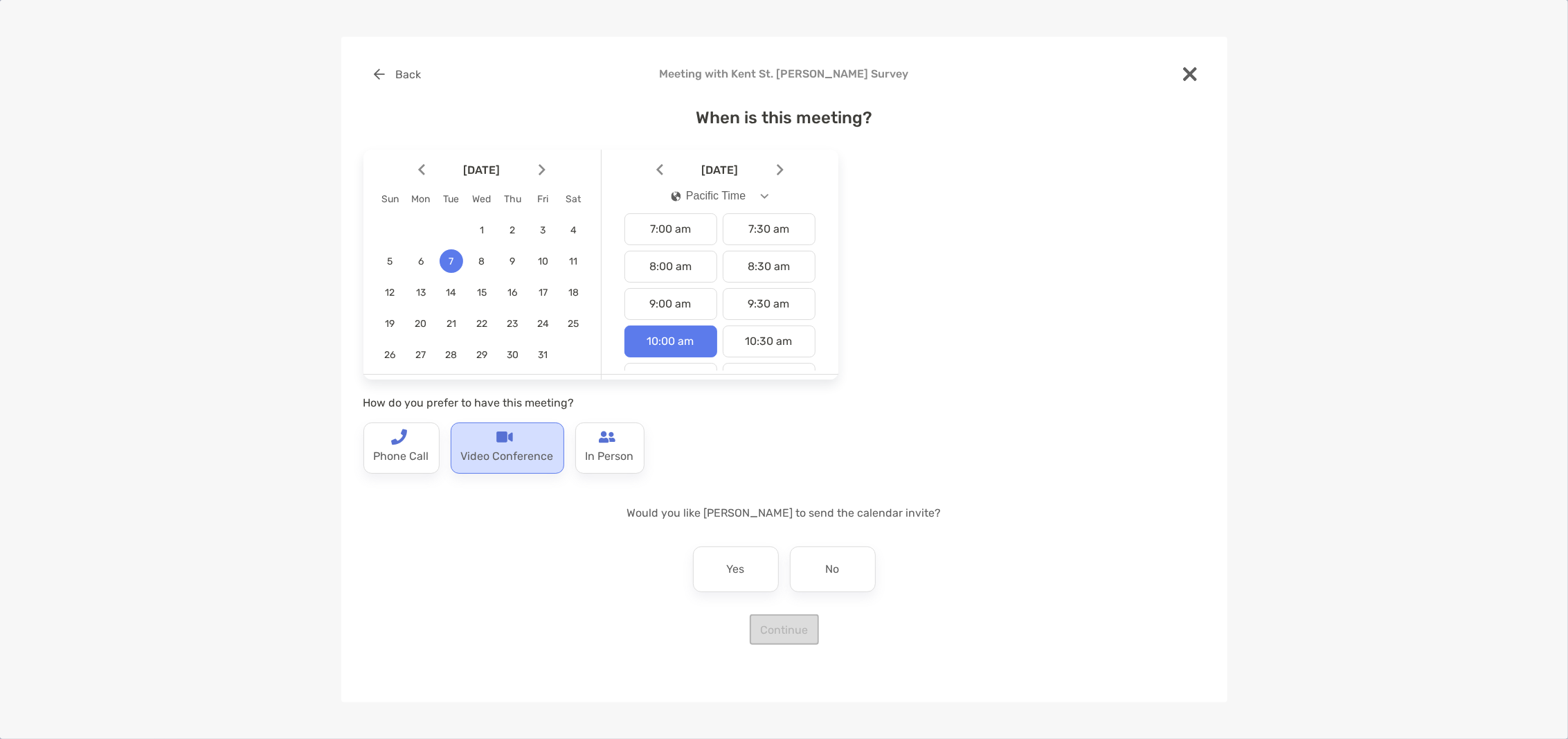
click at [516, 448] on p "Video Conference" at bounding box center [507, 457] width 93 height 22
click at [734, 568] on p "Yes" at bounding box center [736, 569] width 18 height 22
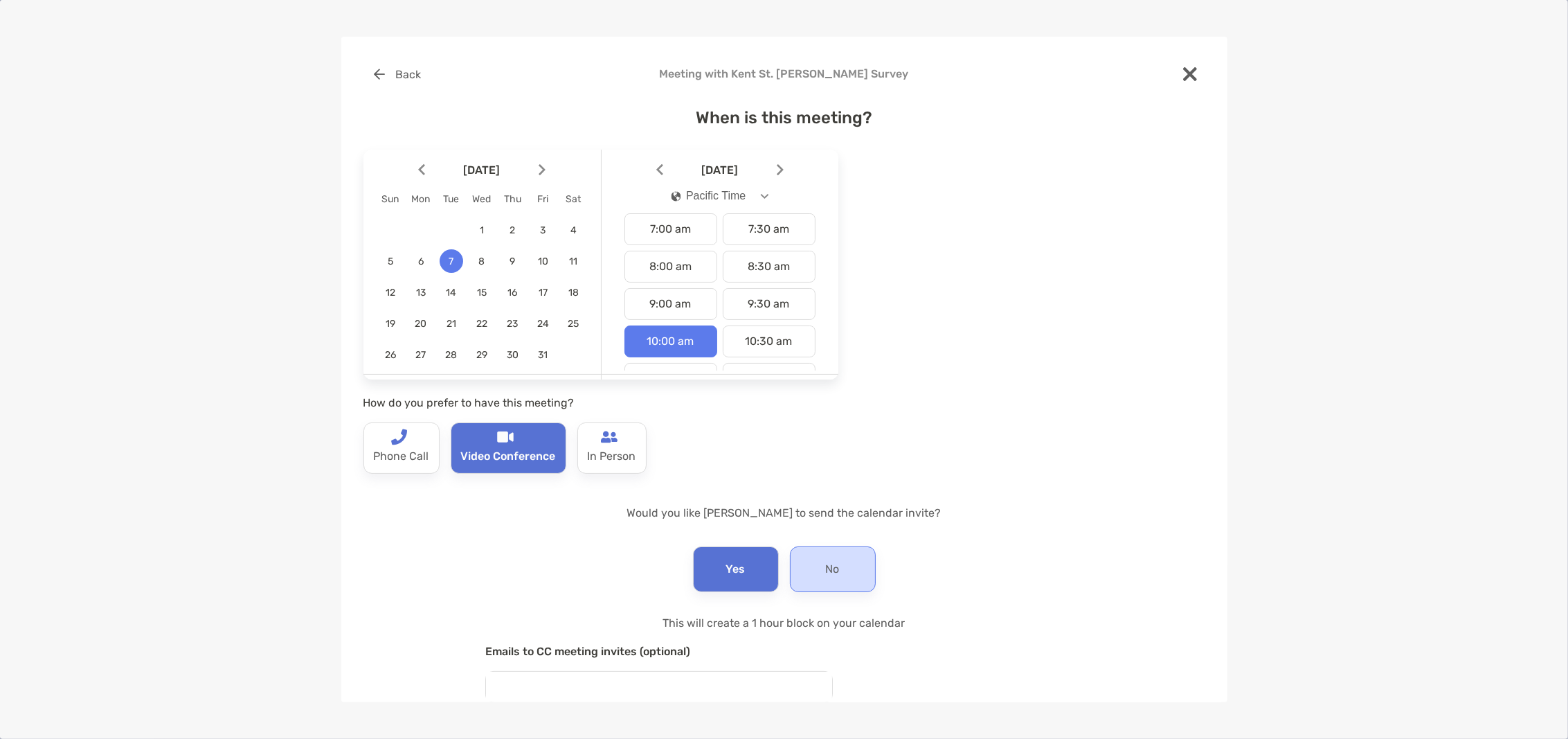
click at [826, 568] on p "No" at bounding box center [833, 569] width 14 height 22
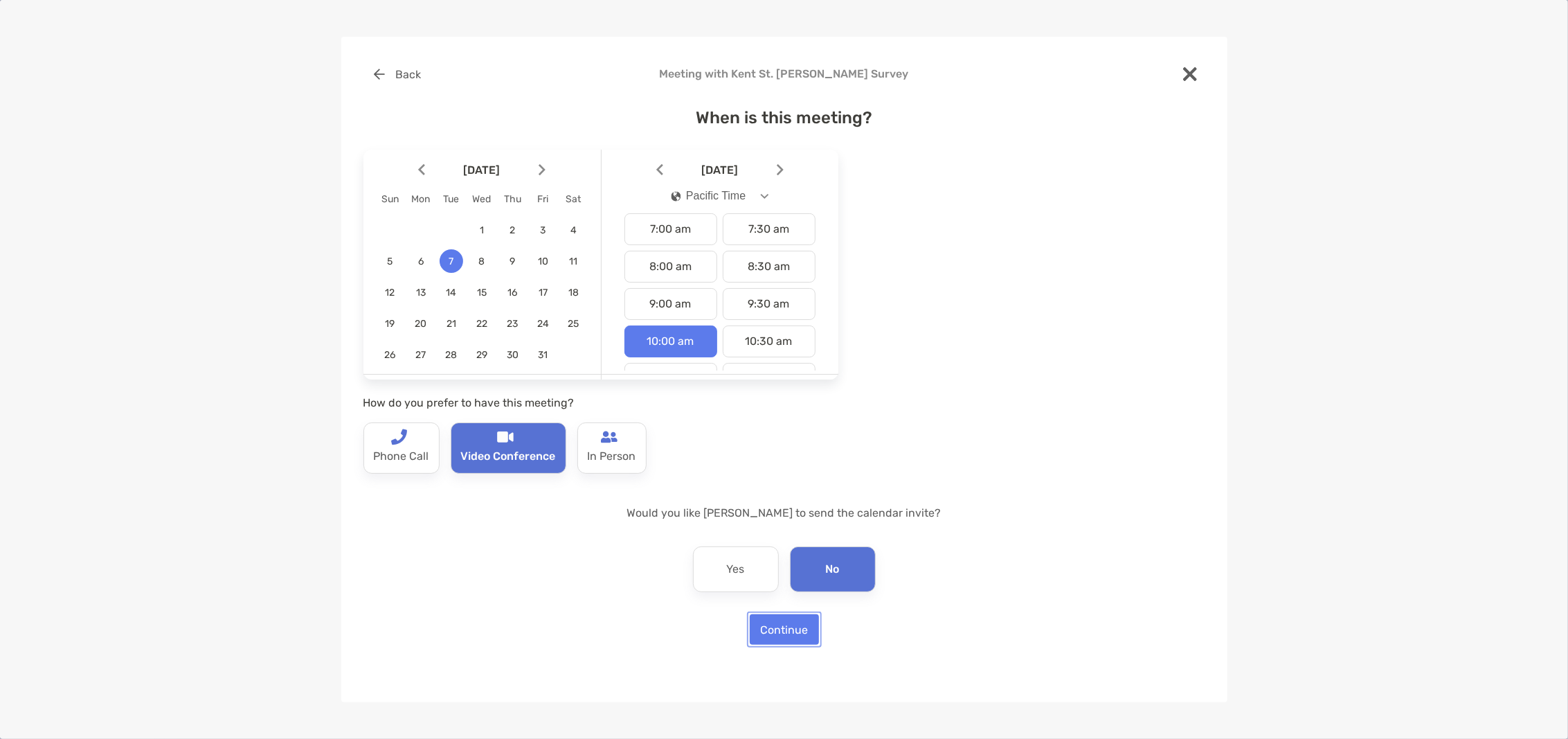
click at [792, 630] on button "Continue" at bounding box center [784, 630] width 69 height 31
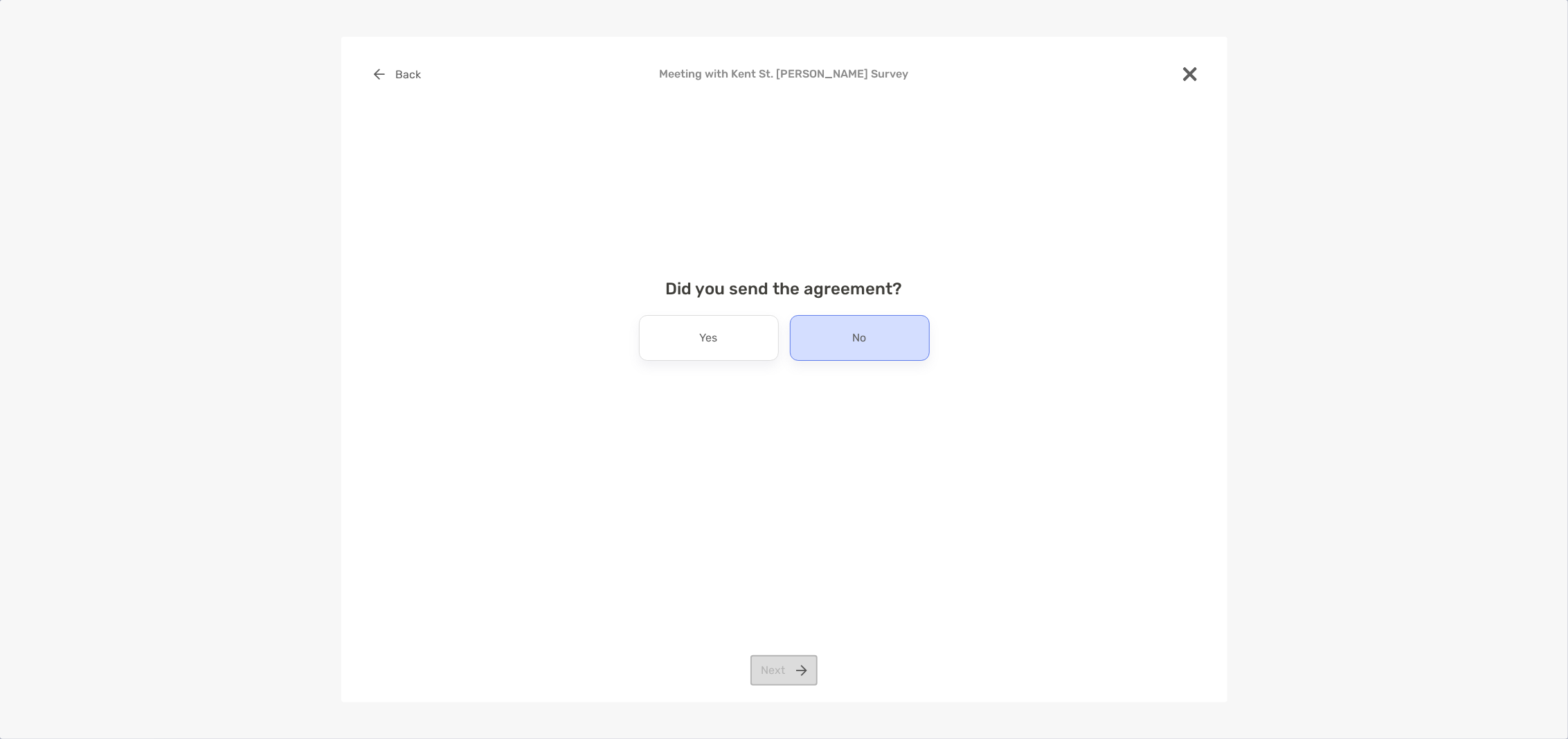
drag, startPoint x: 702, startPoint y: 338, endPoint x: 840, endPoint y: 337, distance: 138.0
click at [711, 336] on p "Yes" at bounding box center [709, 338] width 18 height 22
click at [845, 337] on div "No" at bounding box center [859, 338] width 140 height 45
click at [779, 673] on button "Next" at bounding box center [784, 670] width 67 height 31
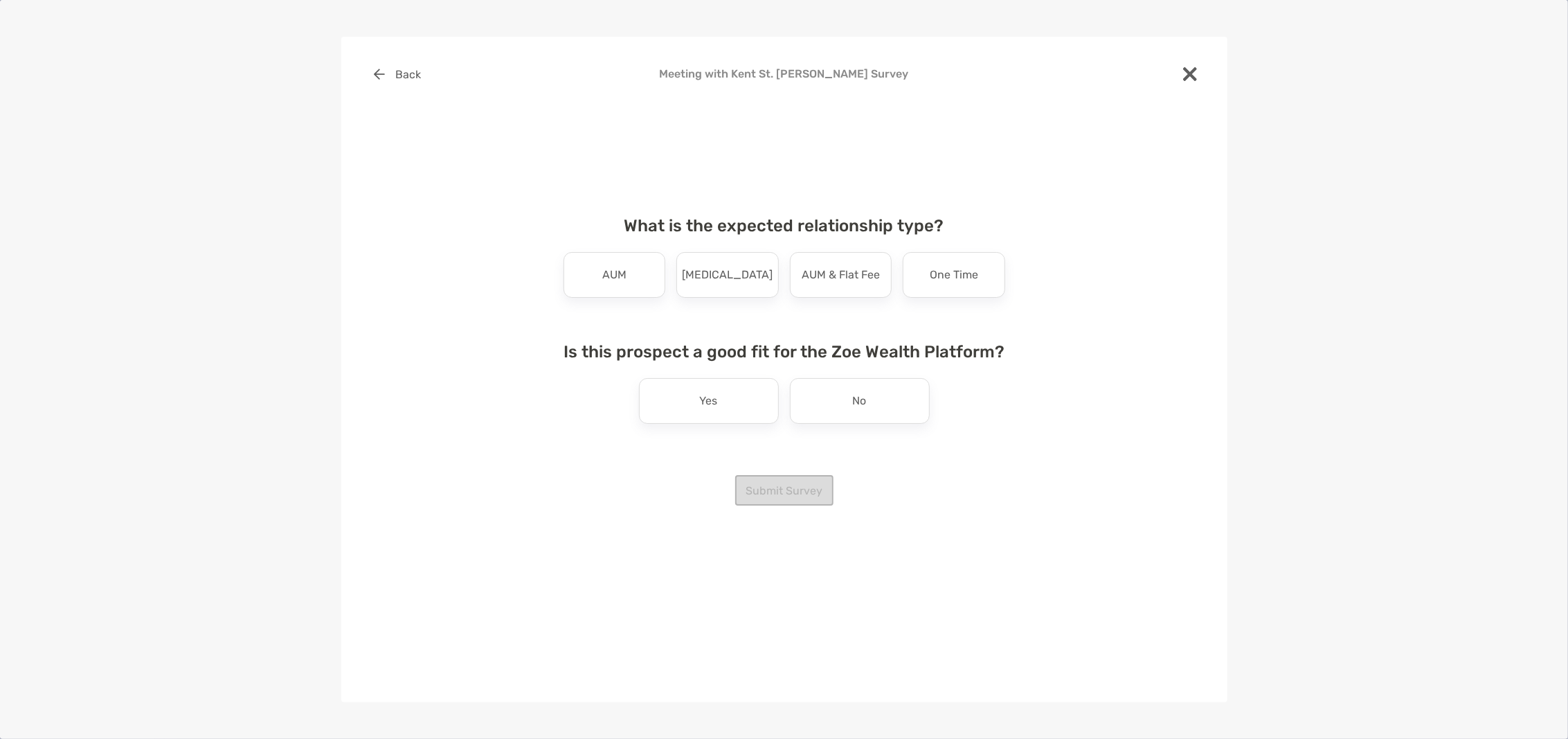
drag, startPoint x: 976, startPoint y: 262, endPoint x: 969, endPoint y: 266, distance: 8.1
click at [975, 264] on div "One Time" at bounding box center [954, 275] width 103 height 45
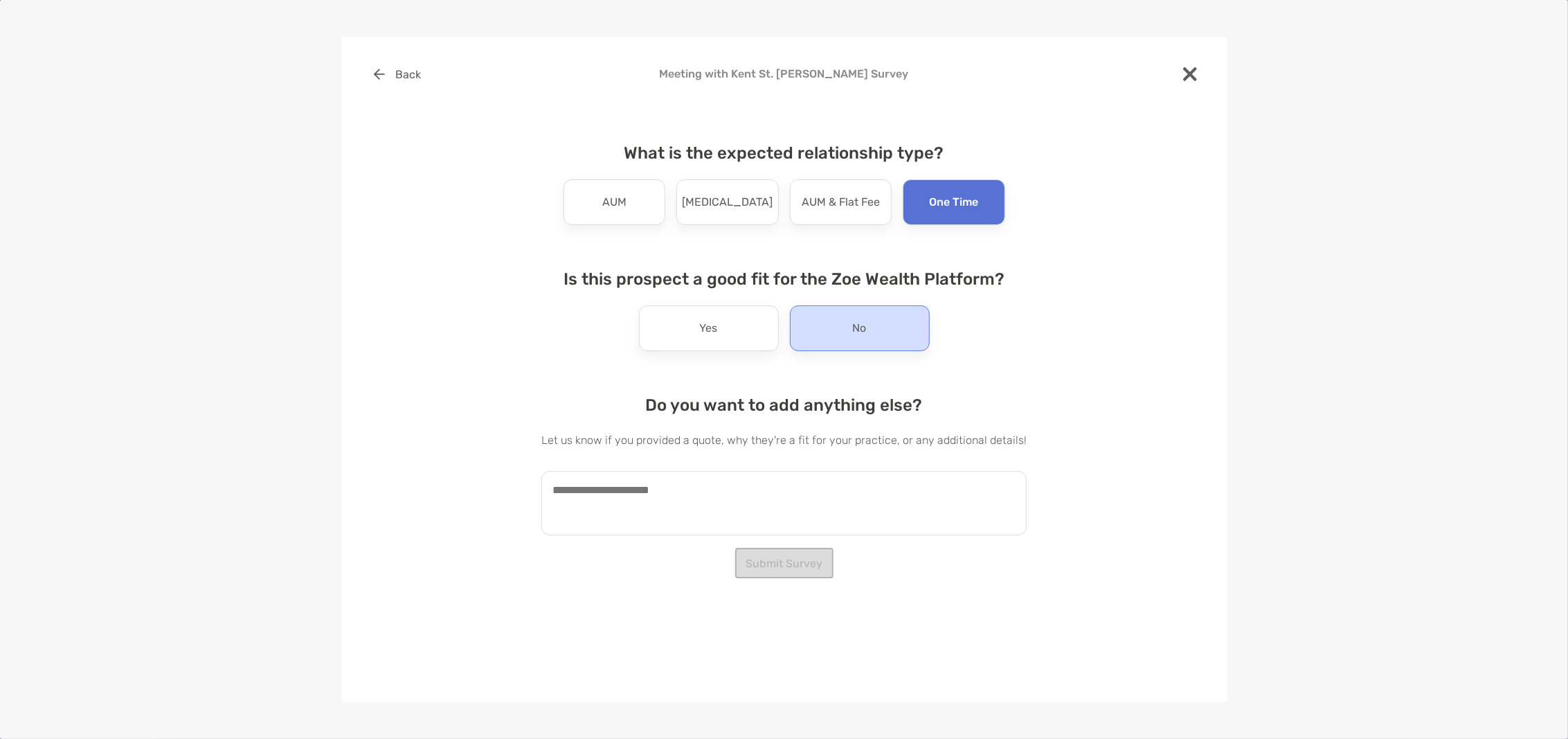
click at [857, 327] on p "No" at bounding box center [859, 329] width 14 height 22
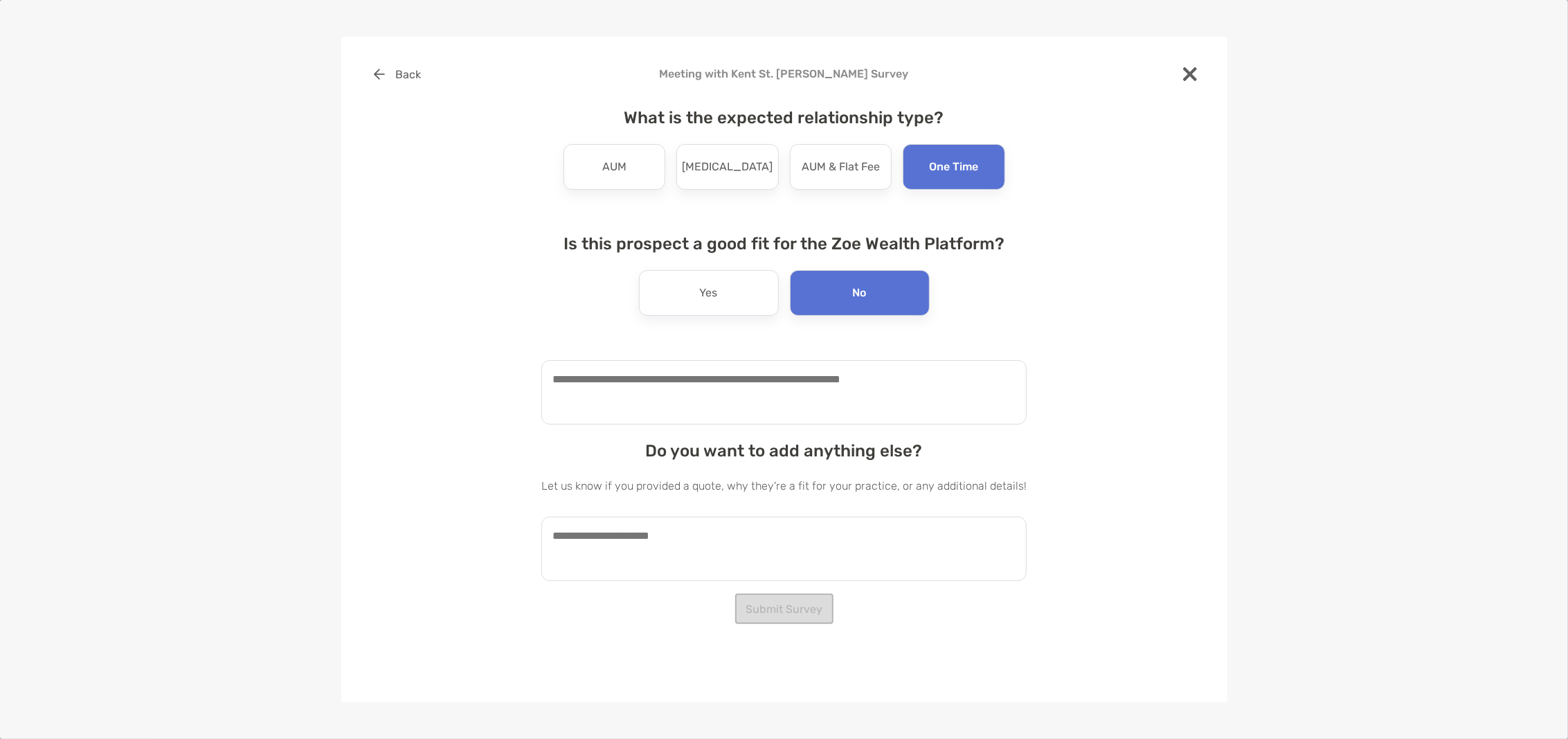
click at [677, 386] on textarea at bounding box center [784, 392] width 485 height 64
type textarea "**********"
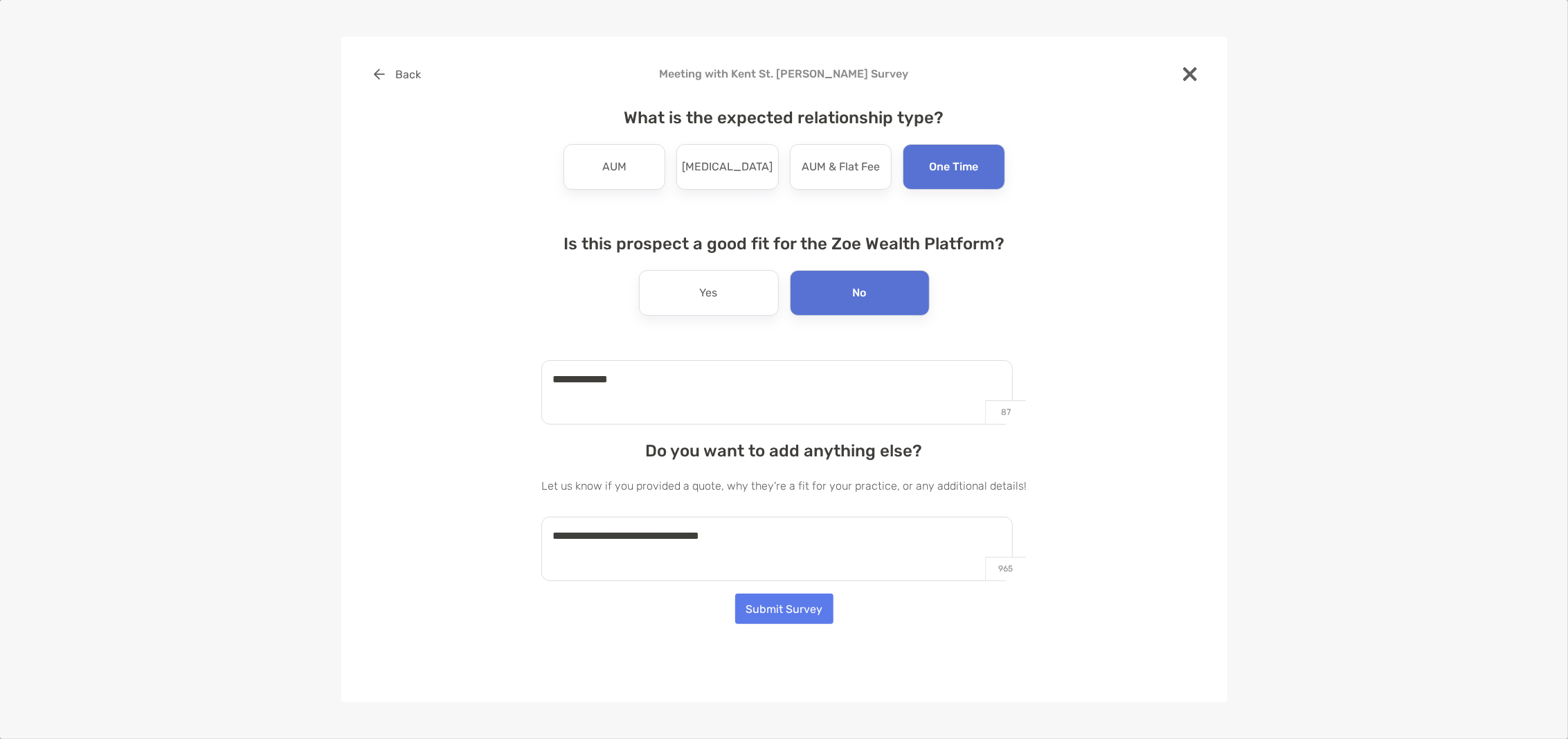
type textarea "**********"
click at [794, 609] on button "Submit Survey" at bounding box center [784, 609] width 99 height 31
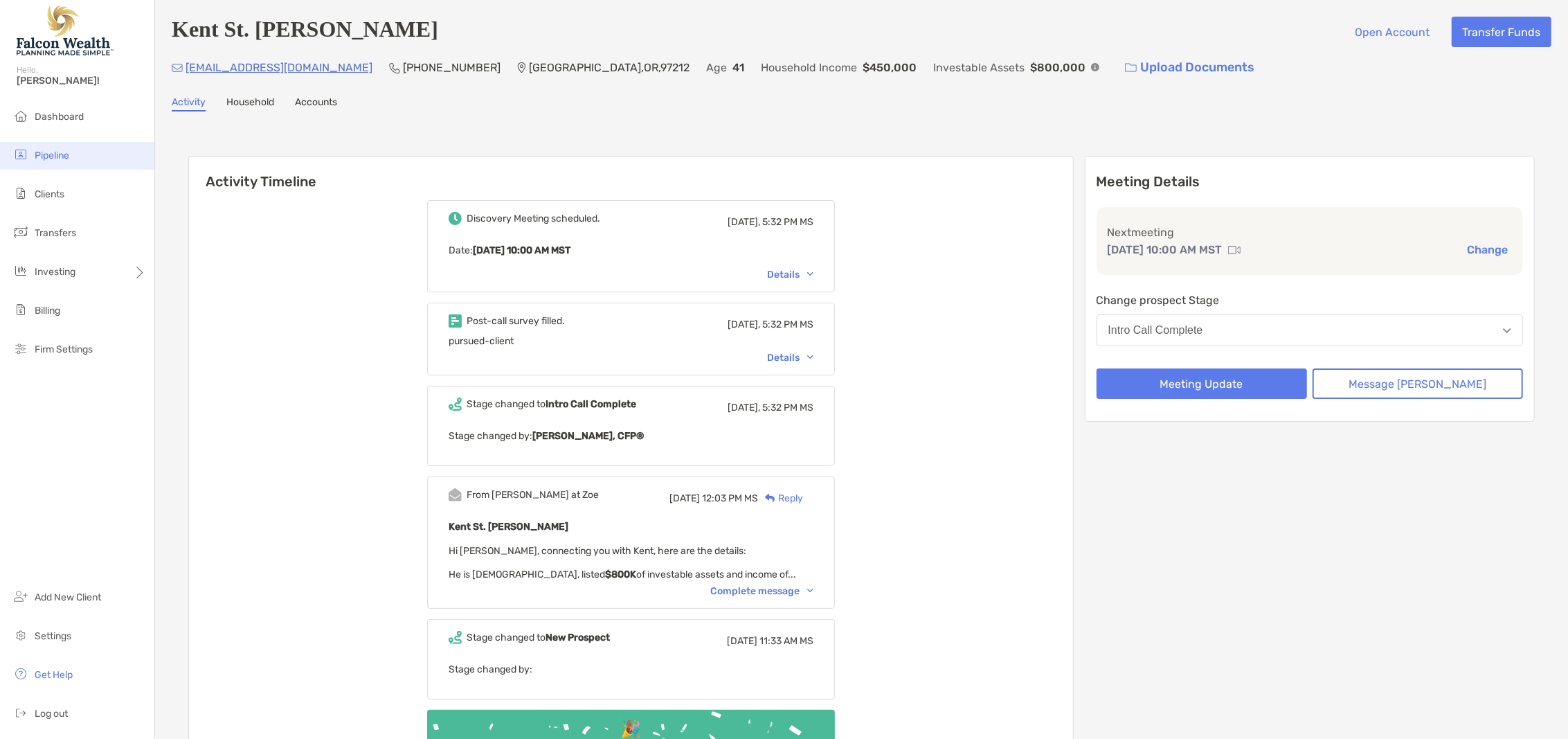
click at [61, 146] on li "Pipeline" at bounding box center [77, 156] width 154 height 28
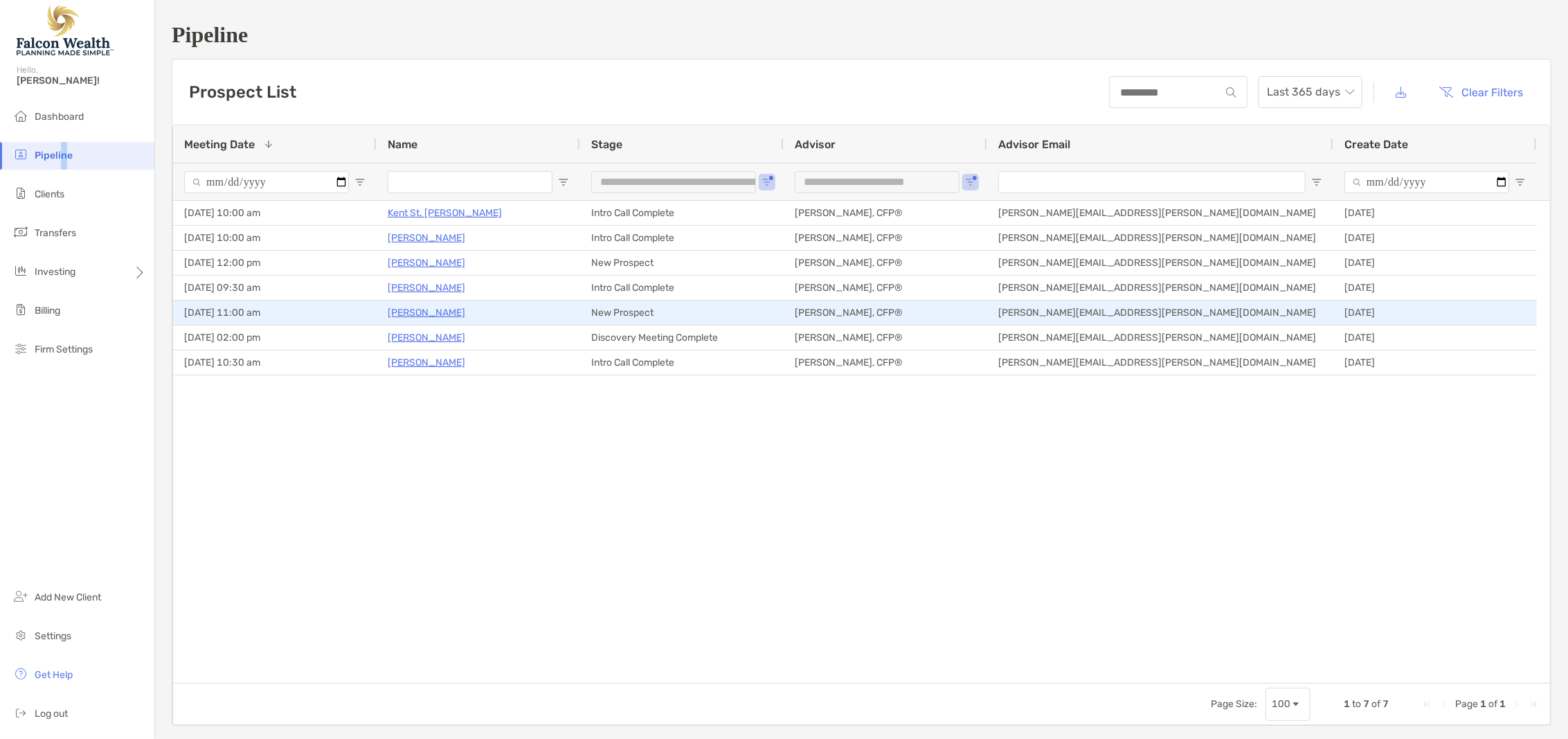
click at [426, 309] on p "Kevin Keller" at bounding box center [426, 313] width 78 height 17
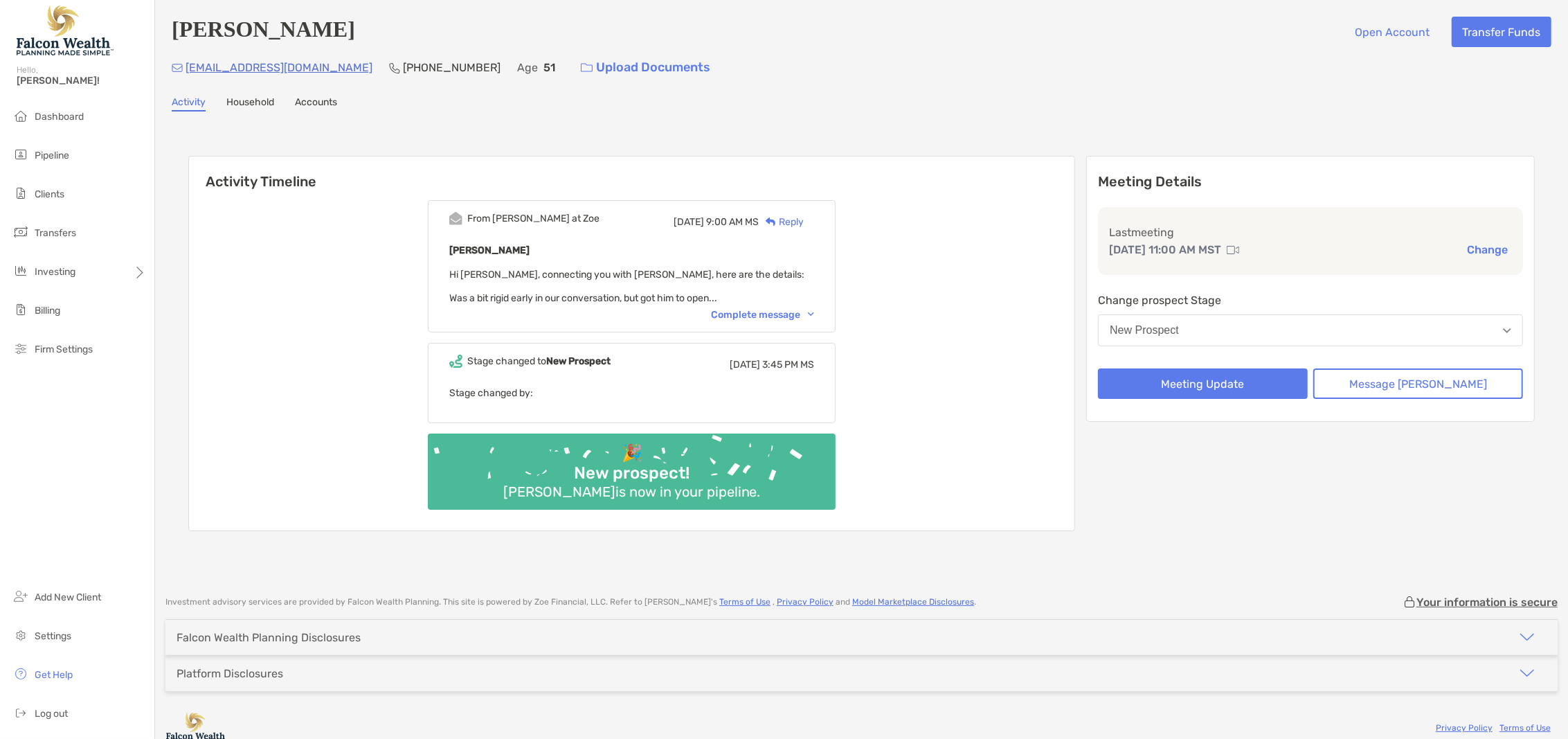
click at [1312, 330] on button "New Prospect" at bounding box center [1310, 331] width 425 height 32
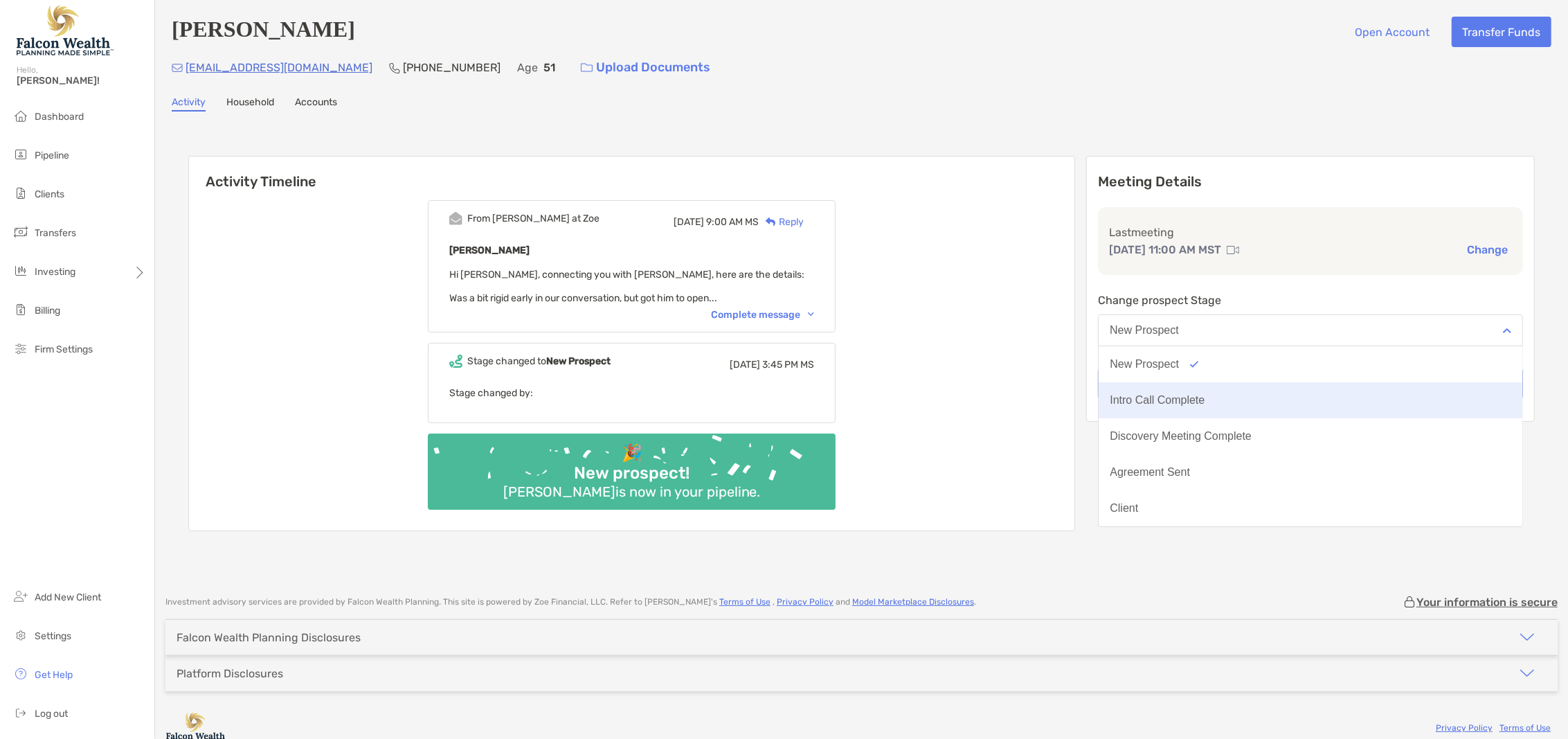
click at [1205, 395] on div "Intro Call Complete" at bounding box center [1157, 401] width 95 height 13
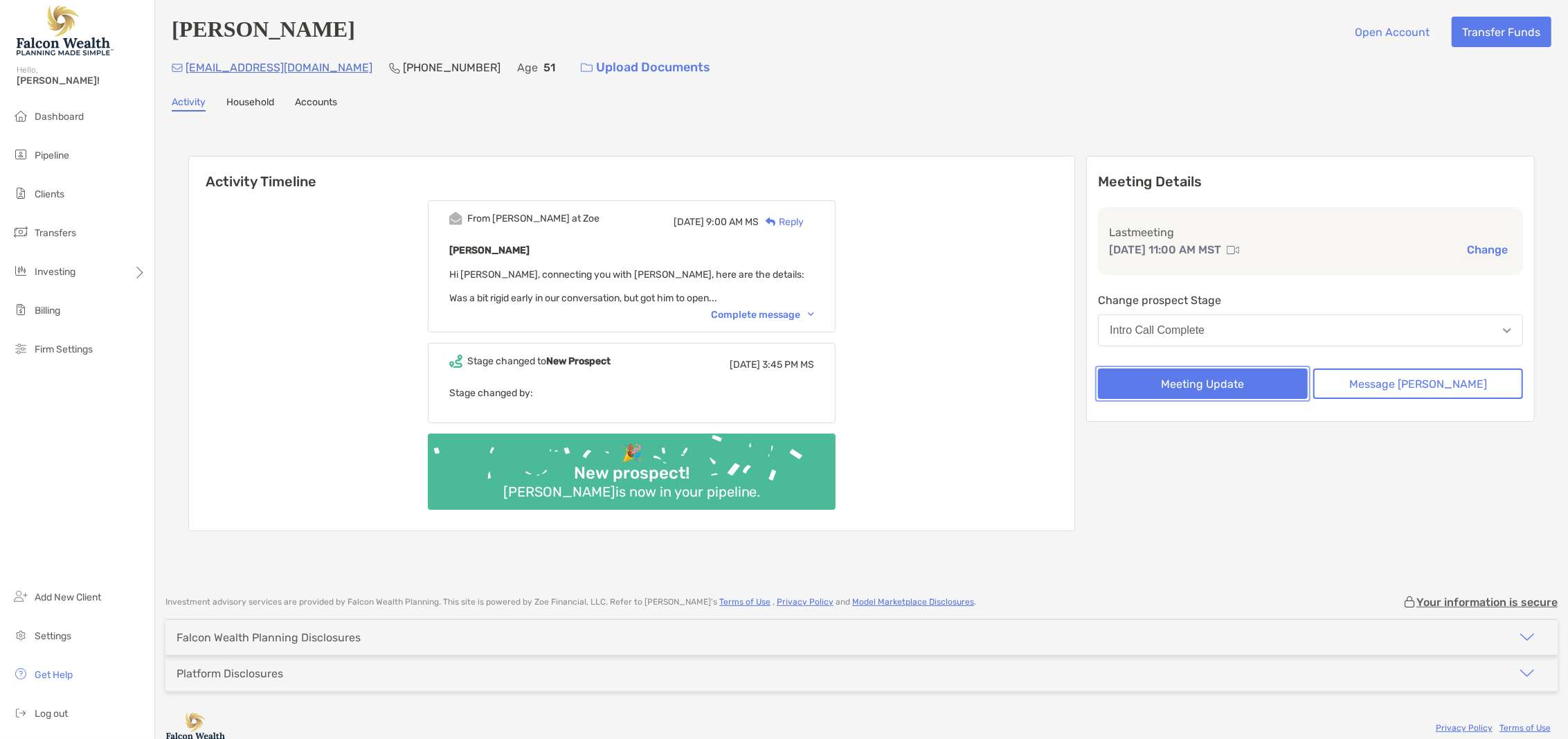
click at [1197, 382] on button "Meeting Update" at bounding box center [1203, 384] width 210 height 31
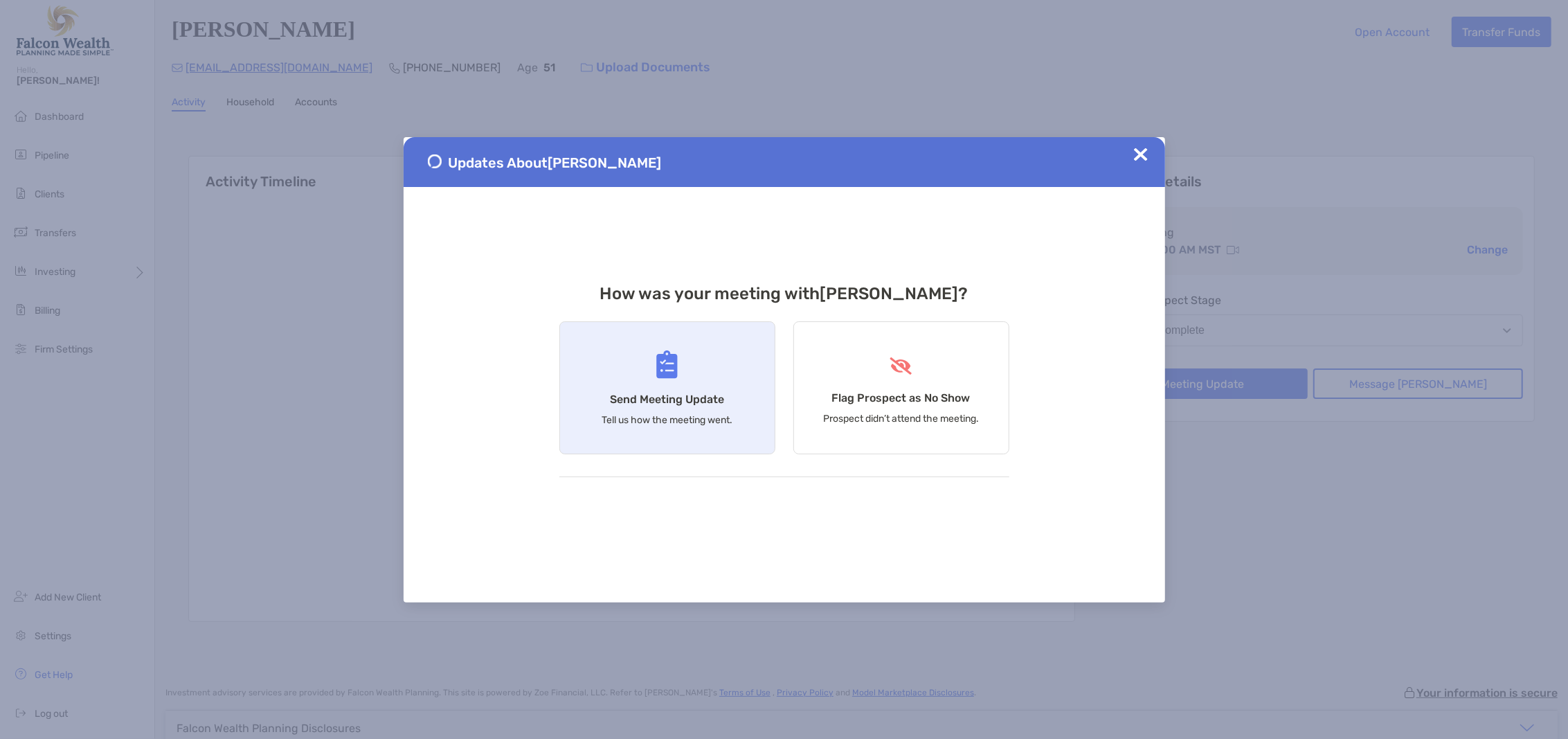
click at [663, 389] on div "Send Meeting Update Tell us how the meeting went." at bounding box center [667, 388] width 216 height 133
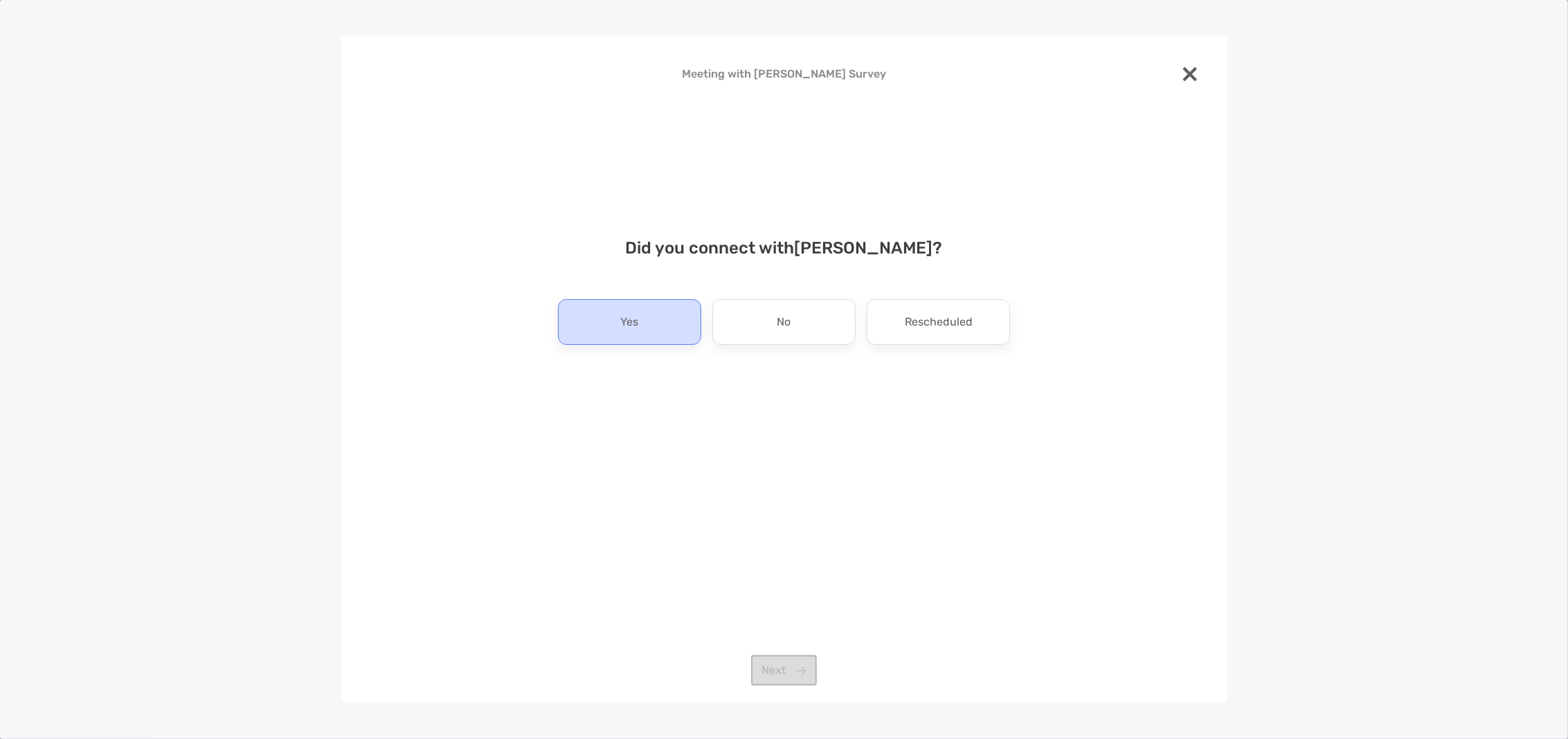
click at [622, 322] on p "Yes" at bounding box center [630, 322] width 18 height 22
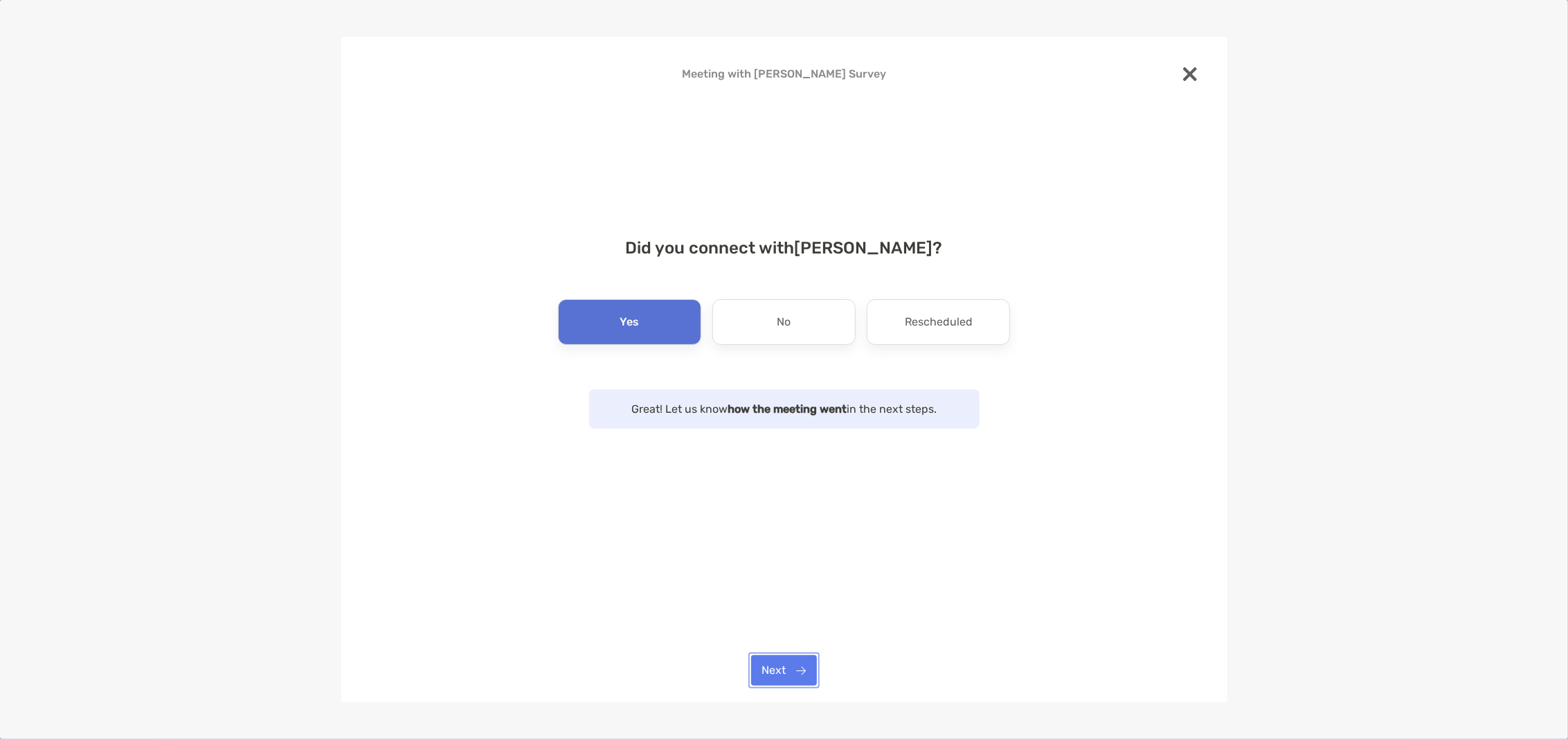
click at [793, 662] on button "Next" at bounding box center [784, 670] width 66 height 31
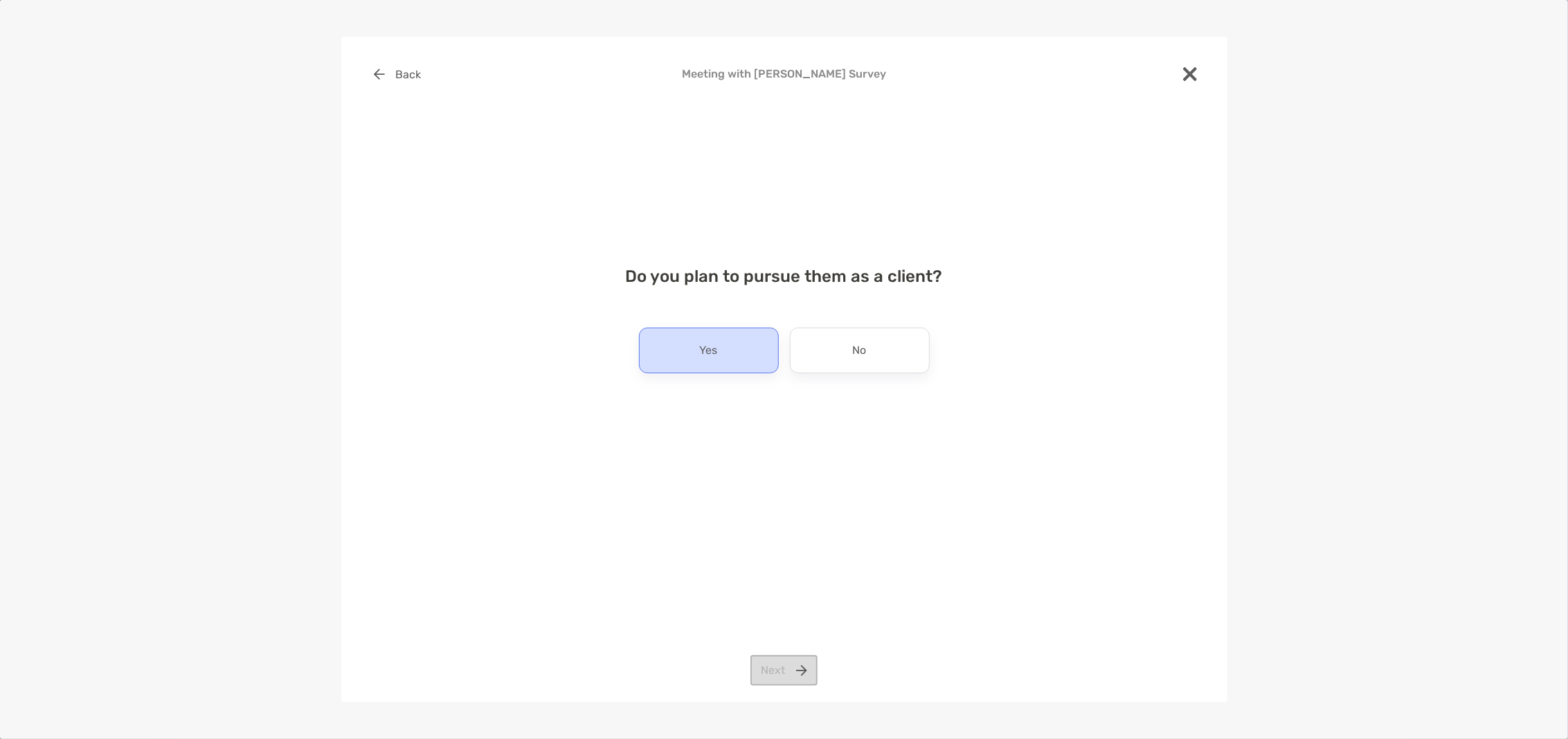
click at [731, 350] on div "Yes" at bounding box center [709, 350] width 140 height 45
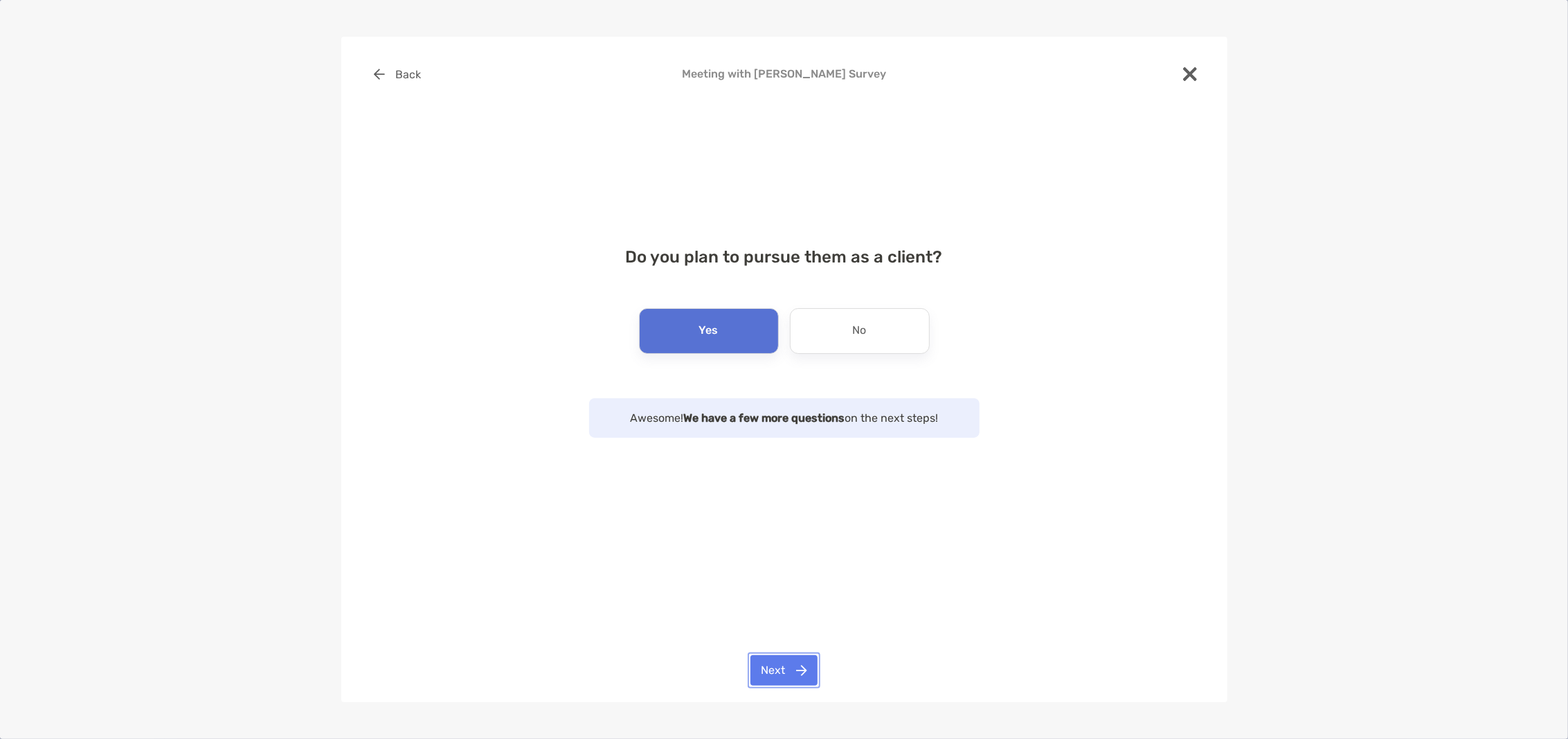
click at [783, 665] on button "Next" at bounding box center [784, 670] width 67 height 31
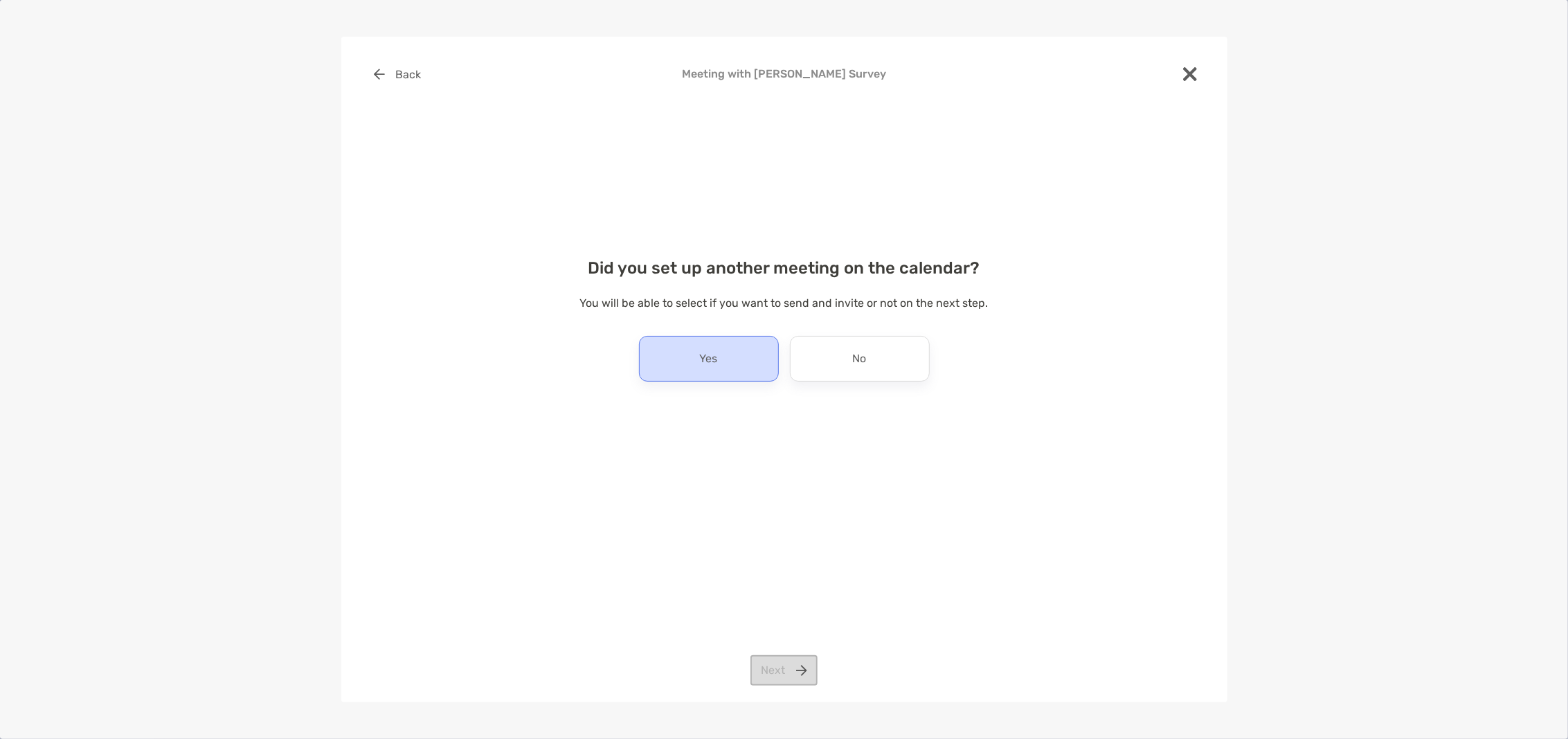
click at [732, 359] on div "Yes" at bounding box center [709, 358] width 140 height 45
drag, startPoint x: 797, startPoint y: 669, endPoint x: 959, endPoint y: 601, distance: 175.7
click at [796, 669] on button "Next" at bounding box center [784, 670] width 67 height 31
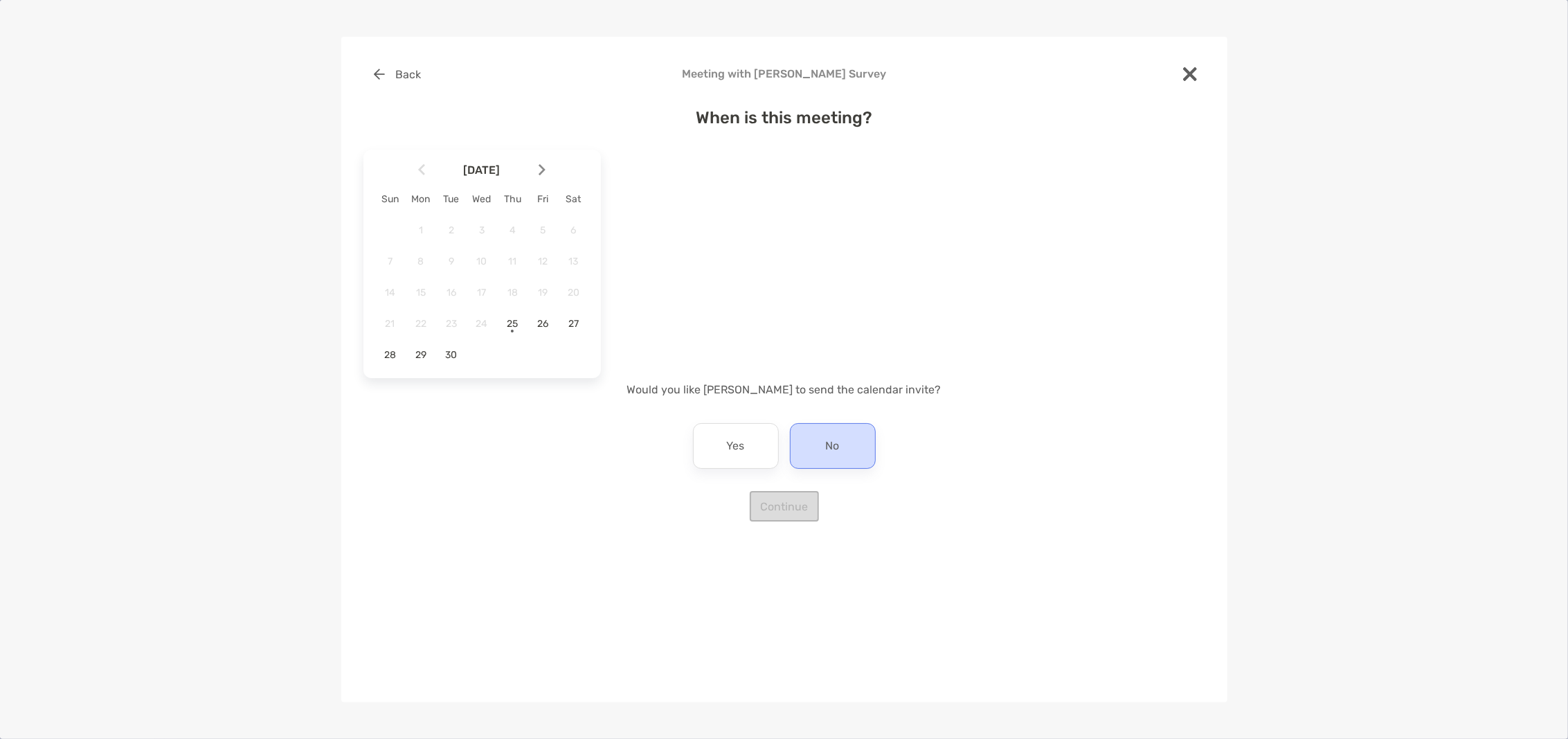
click at [841, 448] on div "No" at bounding box center [832, 445] width 86 height 45
click at [541, 168] on img at bounding box center [542, 170] width 7 height 12
click at [488, 226] on span "1" at bounding box center [482, 230] width 24 height 12
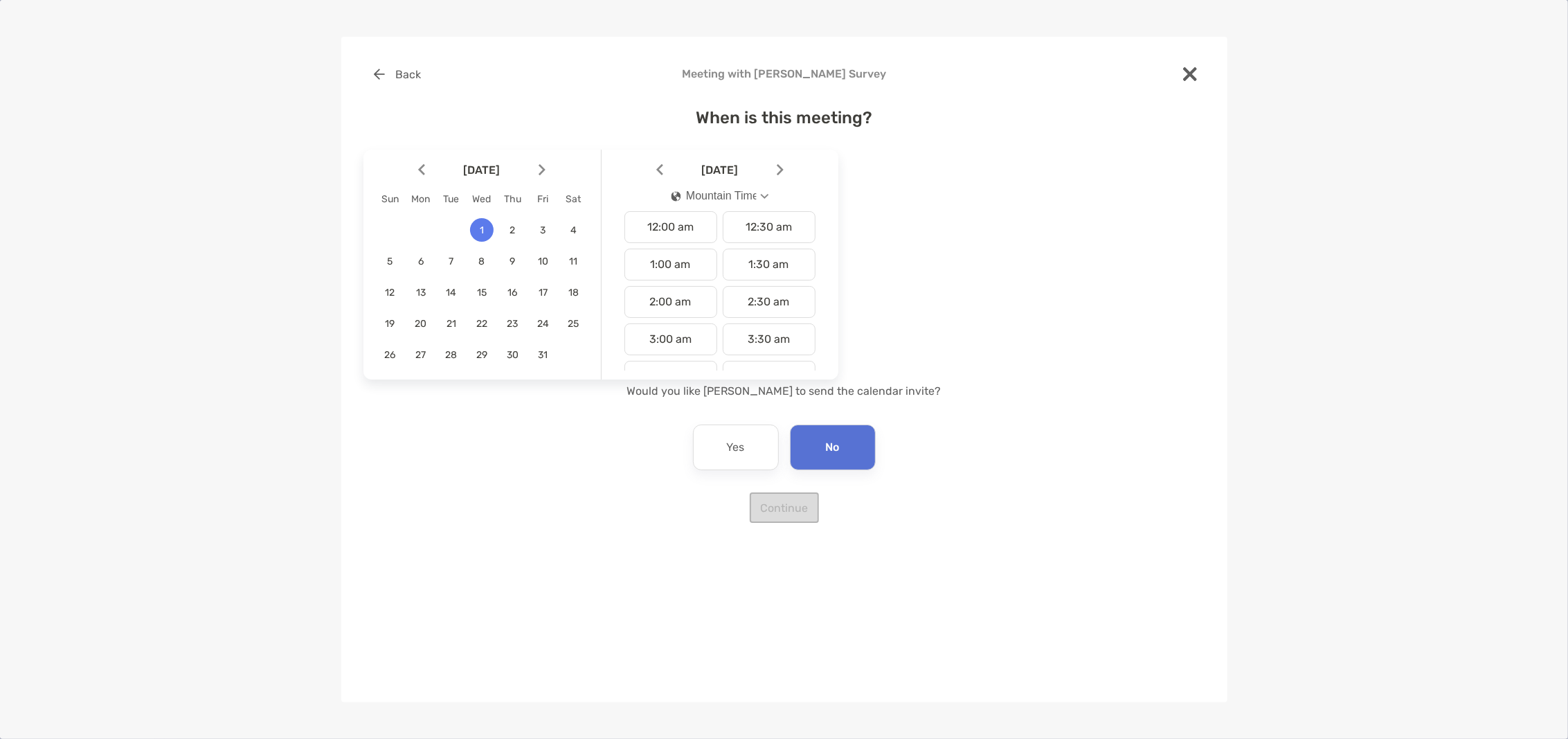
click at [753, 196] on div "Mountain Time" at bounding box center [713, 196] width 85 height 13
click at [722, 336] on div "Pacific Time" at bounding box center [708, 338] width 75 height 13
click at [681, 355] on div "9:00 am" at bounding box center [671, 362] width 93 height 32
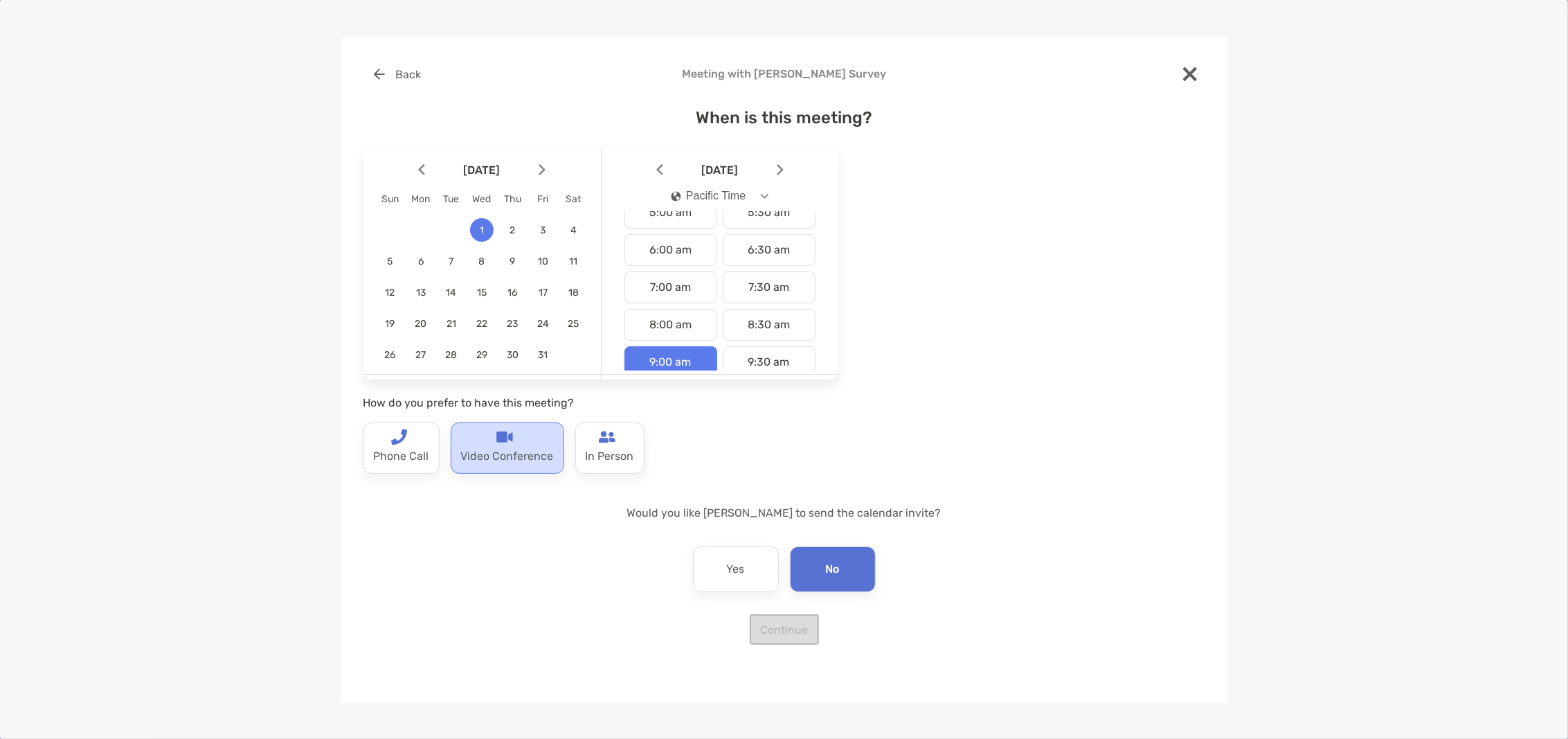
click at [499, 447] on p "Video Conference" at bounding box center [507, 457] width 93 height 22
click at [795, 626] on button "Continue" at bounding box center [784, 630] width 69 height 31
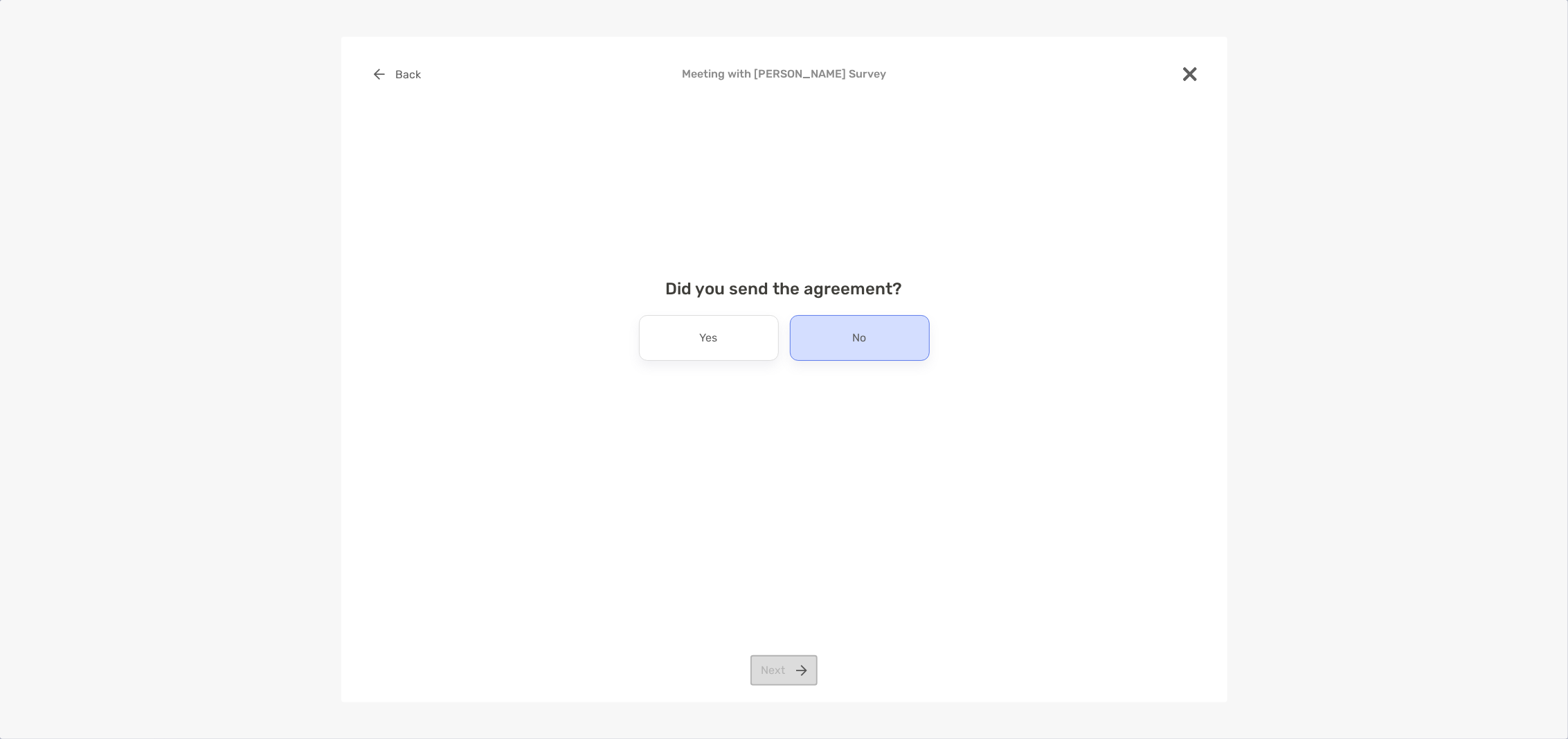
click at [839, 329] on div "No" at bounding box center [859, 338] width 140 height 45
click at [795, 676] on button "Next" at bounding box center [784, 670] width 67 height 31
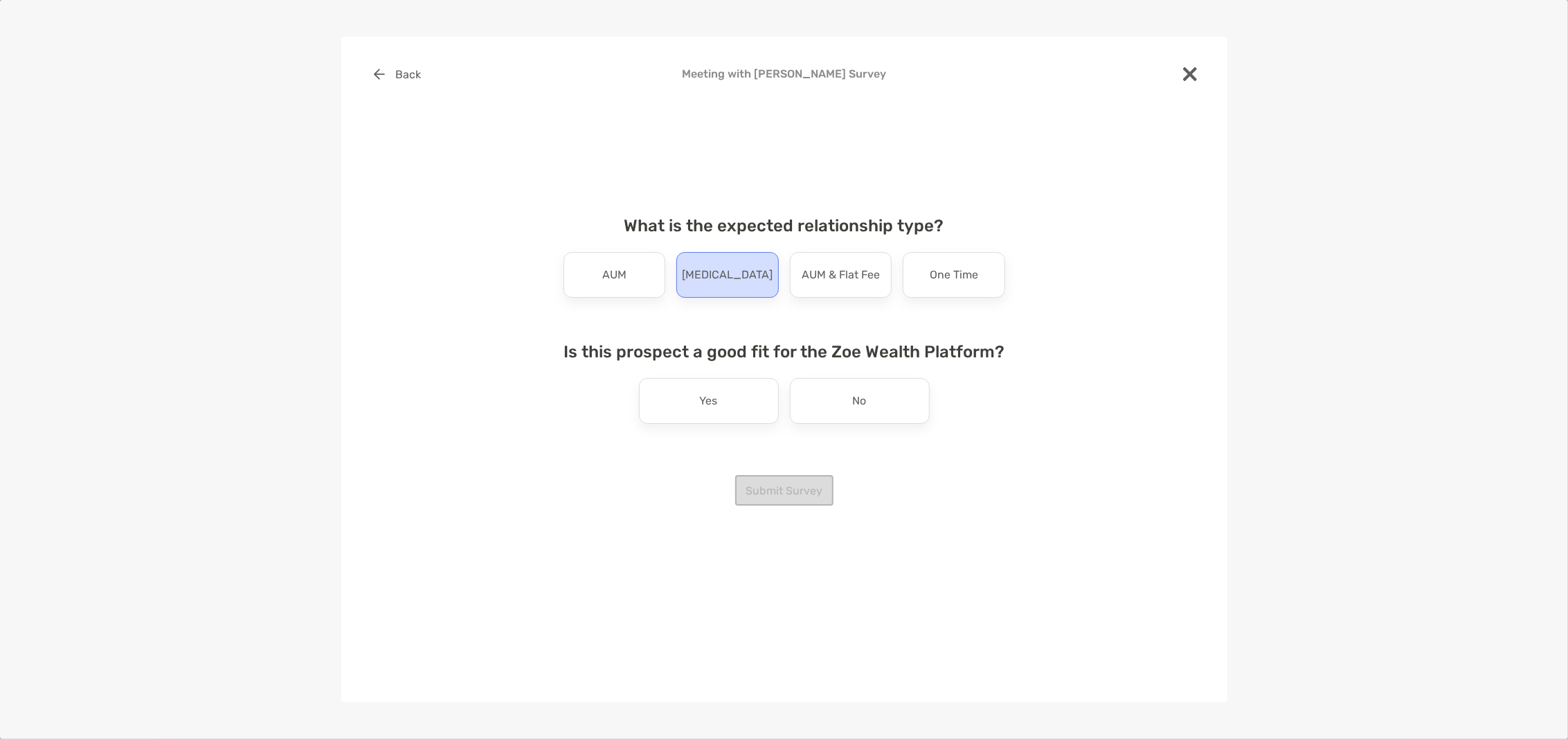
click at [757, 280] on div "[MEDICAL_DATA]" at bounding box center [727, 275] width 103 height 45
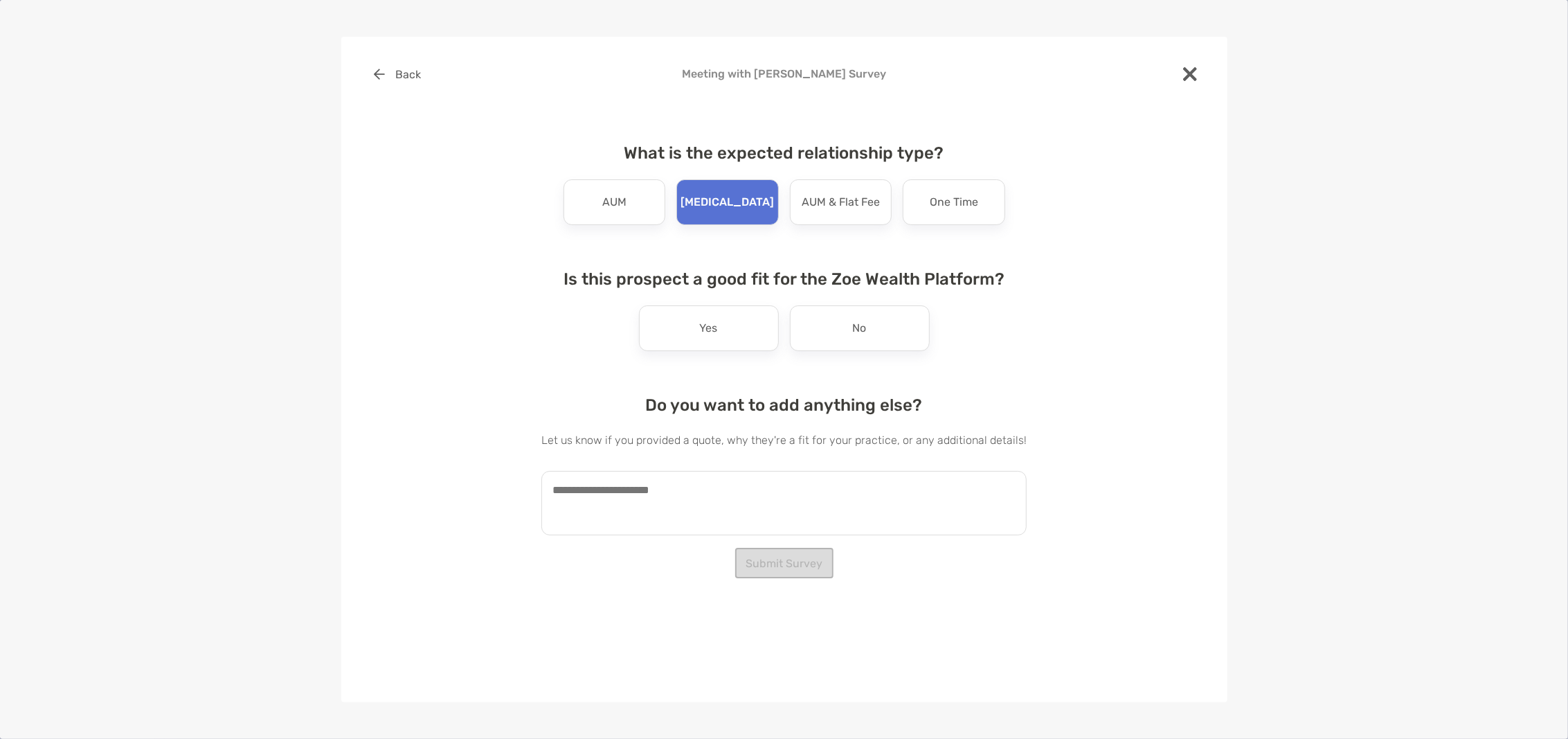
click at [834, 328] on div "No" at bounding box center [859, 328] width 140 height 45
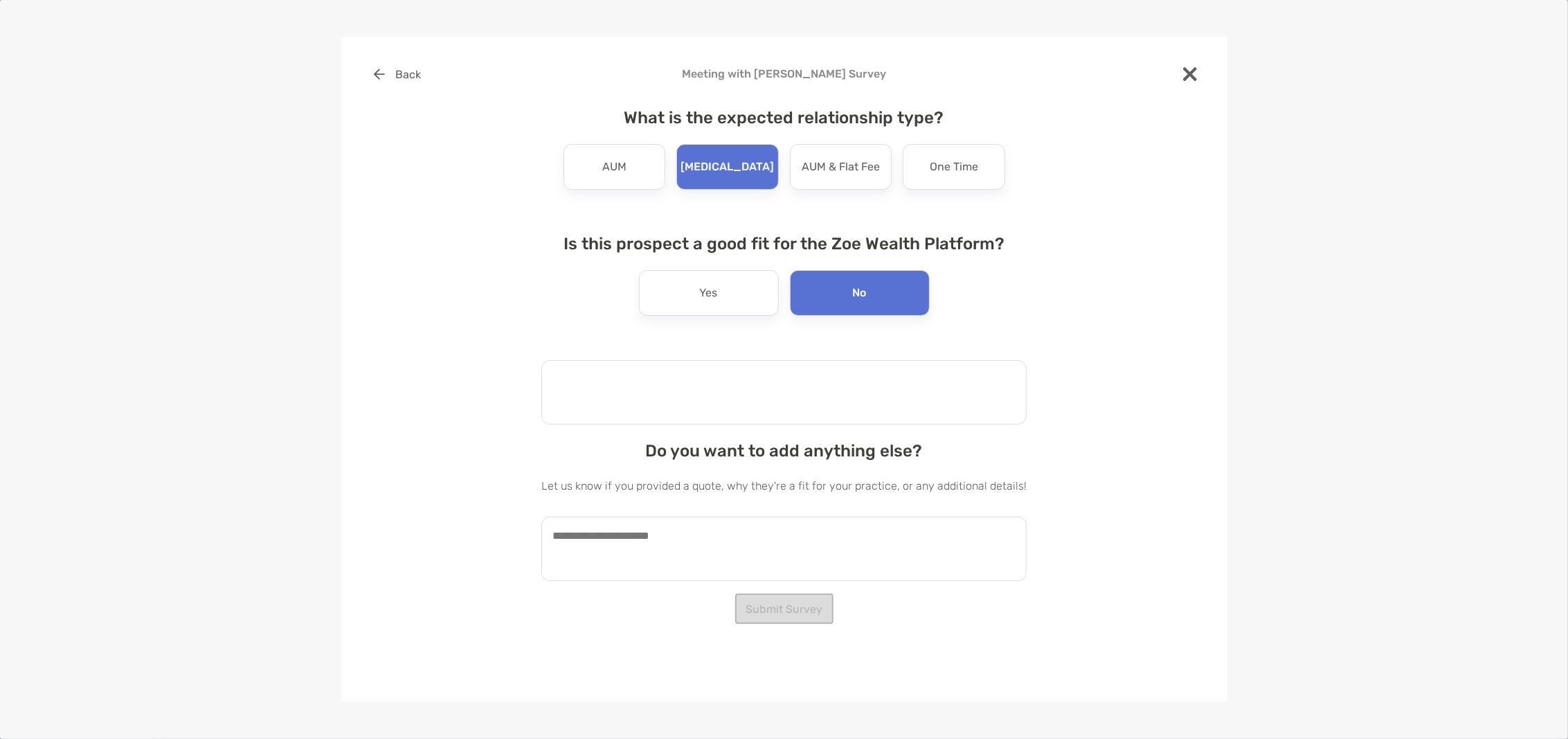
click at [785, 410] on textarea at bounding box center [784, 392] width 485 height 64
type textarea "*"
type textarea "**********"
click at [697, 545] on textarea at bounding box center [784, 549] width 485 height 64
type textarea "**********"
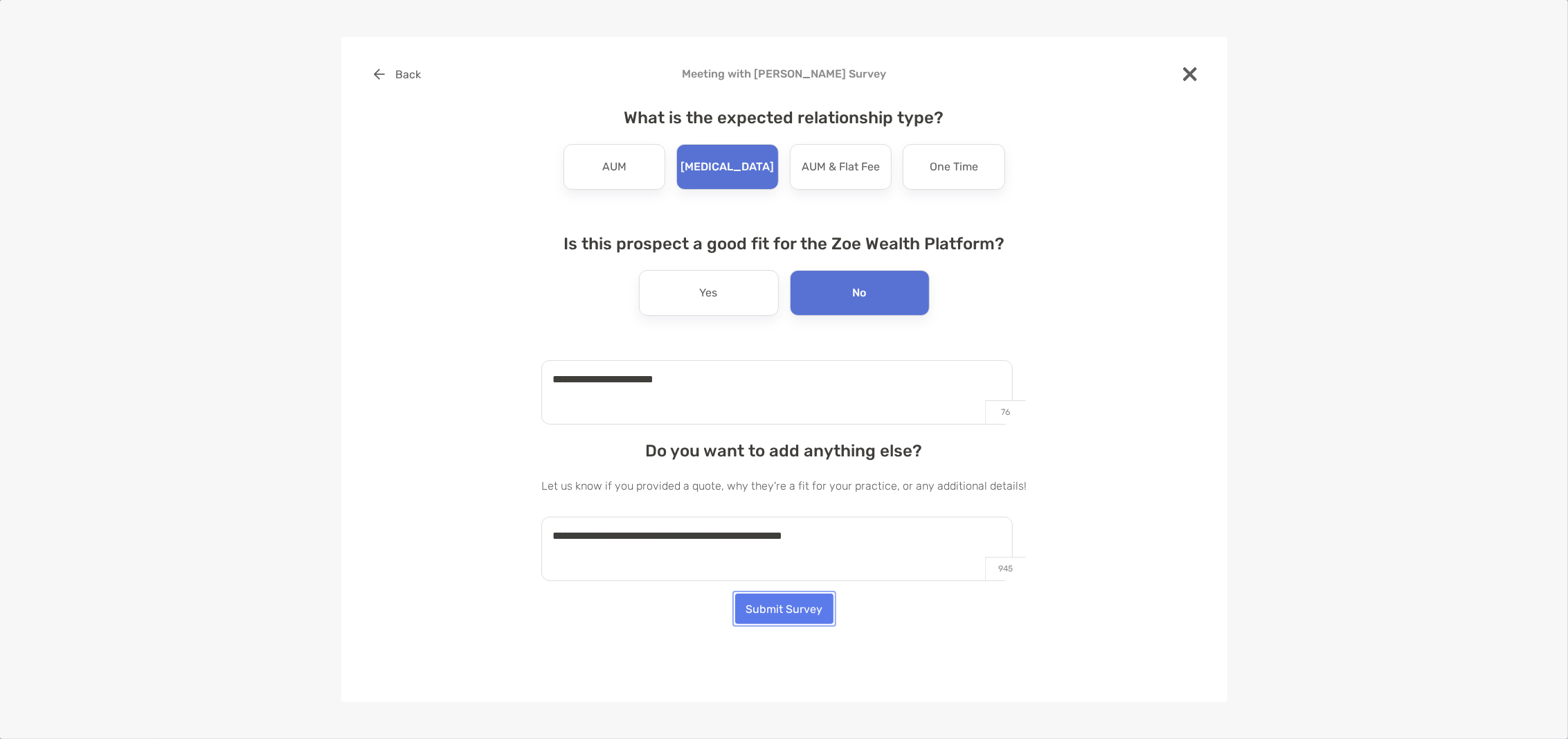
click at [774, 610] on button "Submit Survey" at bounding box center [784, 609] width 99 height 31
